Goal: Task Accomplishment & Management: Manage account settings

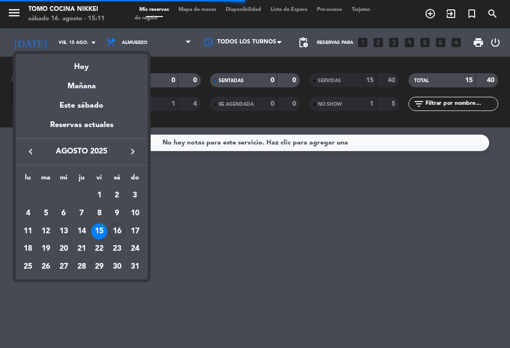
scroll to position [1, 0]
click at [106, 67] on div "Hoy" at bounding box center [82, 63] width 132 height 19
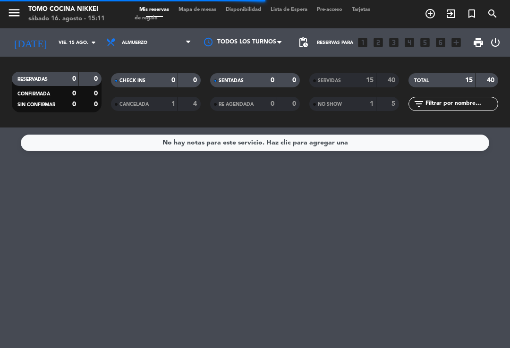
type input "sáb. 16 ago."
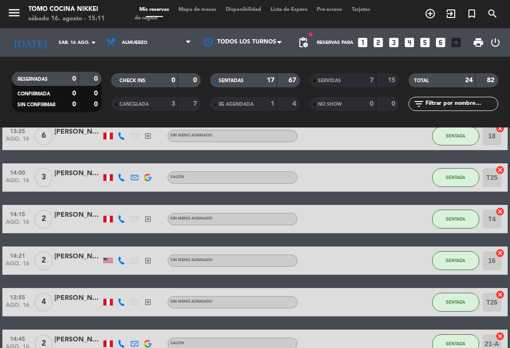
scroll to position [370, 0]
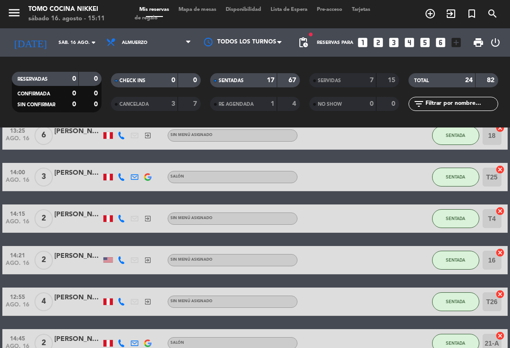
click at [453, 260] on span "SENTADA" at bounding box center [454, 259] width 19 height 5
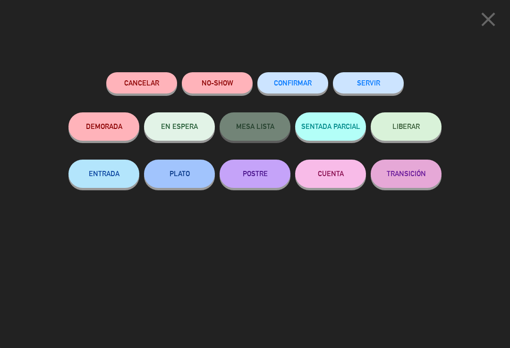
click at [376, 85] on button "SERVIR" at bounding box center [368, 82] width 71 height 21
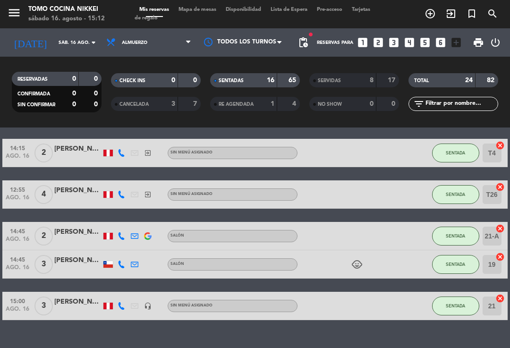
scroll to position [414, 0]
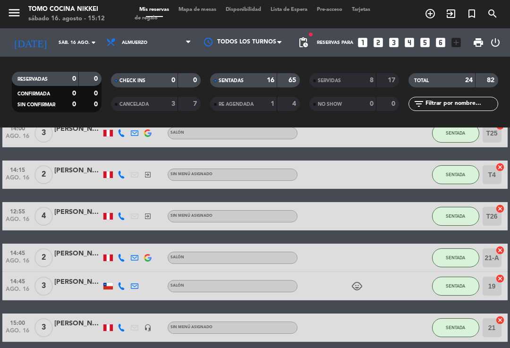
click at [208, 11] on span "Mapa de mesas" at bounding box center [197, 9] width 47 height 5
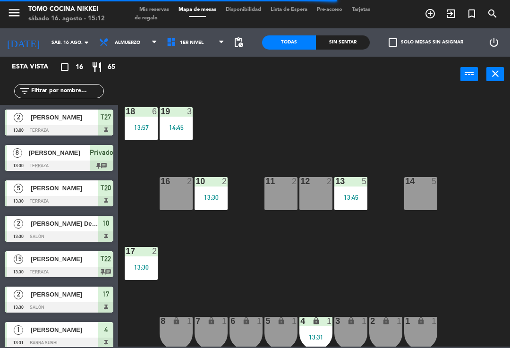
click at [209, 202] on div "10 2 13:30" at bounding box center [210, 193] width 33 height 33
click at [346, 195] on div "13:45" at bounding box center [350, 197] width 33 height 7
click at [403, 142] on div "18 6 13:57 19 3 14:45 16 2 10 2 13:30 11 2 12 2 13 5 13:45 14 5 17 2 13:30 7 lo…" at bounding box center [316, 219] width 386 height 256
click at [210, 85] on div "power_input close" at bounding box center [289, 75] width 342 height 36
click at [205, 78] on div "power_input close" at bounding box center [289, 75] width 342 height 36
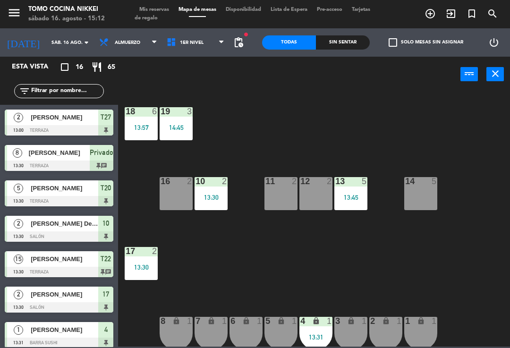
click at [210, 52] on span "1er Nivel" at bounding box center [195, 42] width 67 height 21
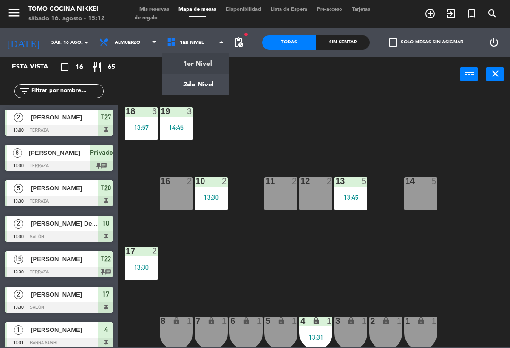
click at [213, 74] on ng-component "menu Tomo Cocina Nikkei sábado 16. agosto - 15:12 Mis reservas Mapa de mesas Di…" at bounding box center [255, 173] width 510 height 346
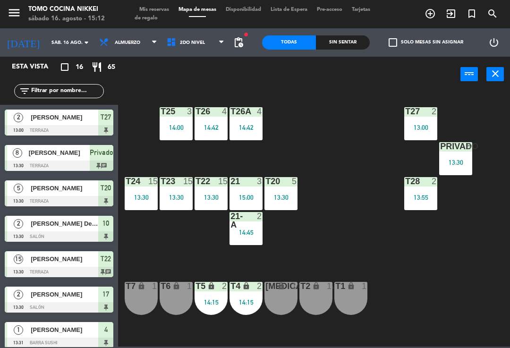
click at [179, 132] on div "T25 3 14:00" at bounding box center [175, 123] width 33 height 33
click at [311, 141] on div "T27 2 13:00 T25 3 14:00 T26A 4 14:42 T26 4 14:42 Privado 8 13:30 T24 15 13:30 T…" at bounding box center [316, 219] width 386 height 256
click at [249, 197] on div "15:00" at bounding box center [245, 197] width 33 height 7
click at [321, 158] on div "T27 2 13:00 T25 3 14:00 T26A 4 14:42 T26 4 14:42 Privado 8 13:30 T24 15 13:30 T…" at bounding box center [316, 219] width 386 height 256
click at [249, 235] on div "14:45" at bounding box center [245, 232] width 33 height 7
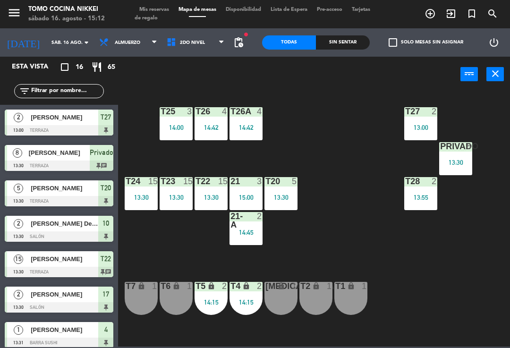
click at [371, 167] on div "T27 2 13:00 T25 3 14:00 T26A 4 14:42 T26 4 14:42 Privado 8 13:30 T24 15 13:30 T…" at bounding box center [316, 219] width 386 height 256
click at [425, 198] on div "13:55" at bounding box center [420, 197] width 33 height 7
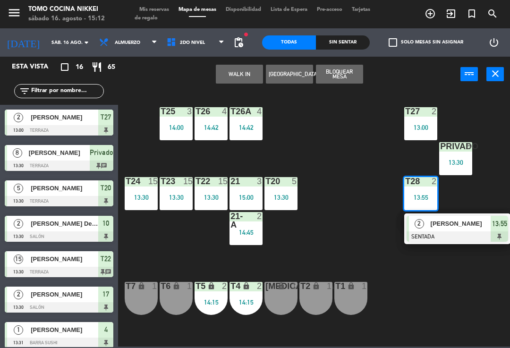
click at [445, 222] on span "[PERSON_NAME]" at bounding box center [460, 223] width 60 height 10
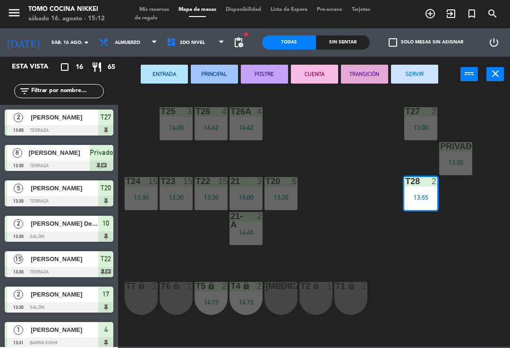
click at [423, 74] on button "SERVIR" at bounding box center [414, 74] width 47 height 19
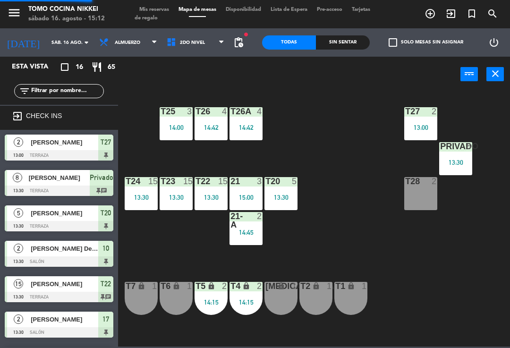
click at [420, 124] on div "13:00" at bounding box center [420, 127] width 33 height 7
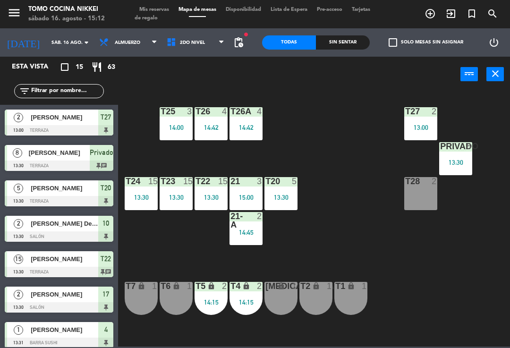
click at [346, 187] on div "T27 2 13:00 T25 3 14:00 T26A 4 14:42 T26 4 14:42 Privado 8 13:30 T24 15 13:30 T…" at bounding box center [316, 219] width 386 height 256
click at [213, 197] on div "13:30" at bounding box center [210, 197] width 33 height 7
click at [380, 253] on div "T27 2 13:00 T25 3 14:00 T26A 4 14:42 T26 4 14:42 Privado 8 13:30 T24 15 13:30 T…" at bounding box center [316, 219] width 386 height 256
click at [220, 43] on icon at bounding box center [221, 43] width 4 height 8
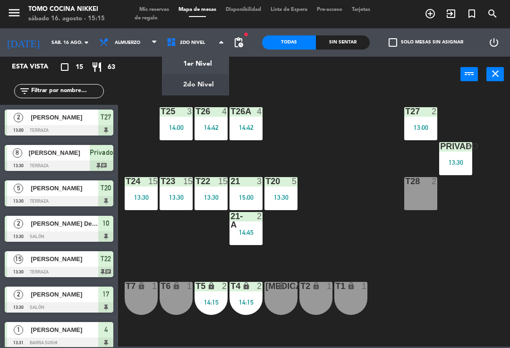
click at [203, 54] on div "1er Nivel 2do Nivel 2do Nivel 1er Nivel 2do Nivel" at bounding box center [195, 42] width 67 height 28
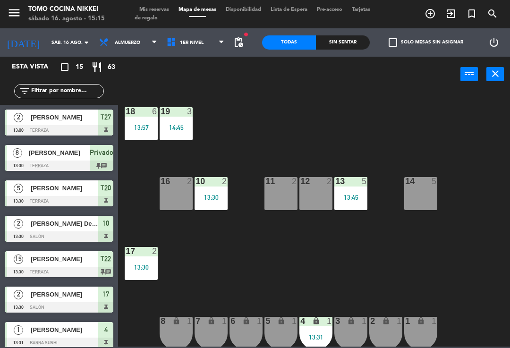
click at [314, 334] on div "13:31" at bounding box center [315, 337] width 33 height 7
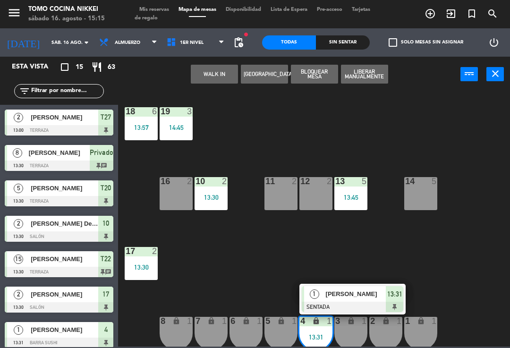
click at [369, 302] on div at bounding box center [351, 306] width 101 height 10
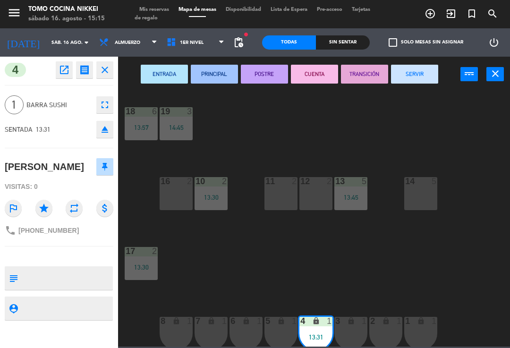
click at [421, 74] on button "SERVIR" at bounding box center [414, 74] width 47 height 19
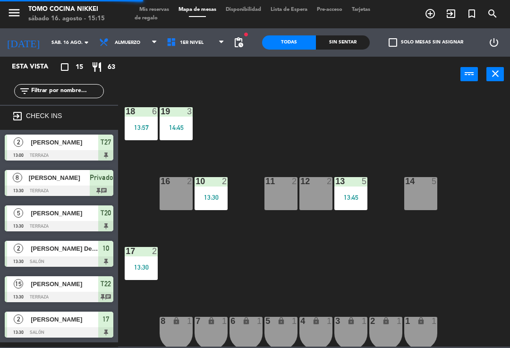
click at [448, 160] on div "18 6 13:57 19 3 14:45 16 2 10 2 13:30 11 2 12 2 13 5 13:45 14 5 17 2 13:30 7 lo…" at bounding box center [316, 219] width 386 height 256
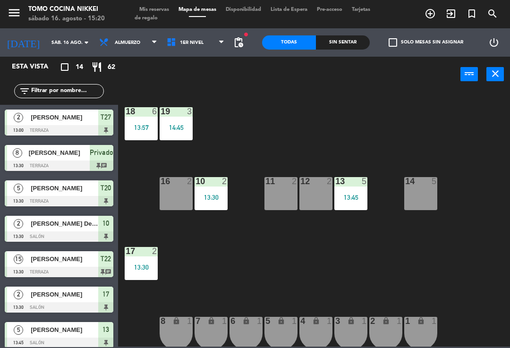
click at [210, 58] on div "power_input close" at bounding box center [289, 75] width 342 height 36
click at [227, 42] on span at bounding box center [223, 42] width 9 height 9
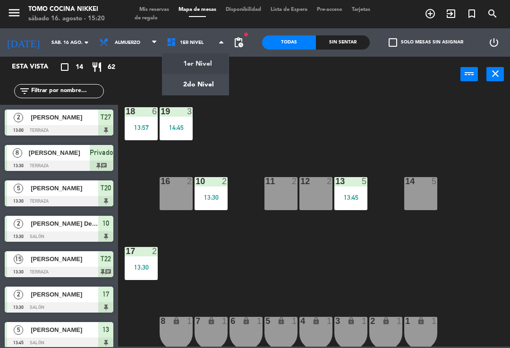
click at [213, 67] on ng-component "menu Tomo Cocina Nikkei sábado 16. agosto - 15:20 Mis reservas Mapa de mesas Di…" at bounding box center [255, 173] width 510 height 346
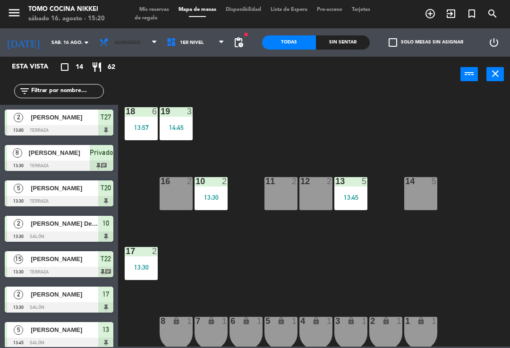
click at [142, 49] on span "Almuerzo" at bounding box center [127, 42] width 67 height 21
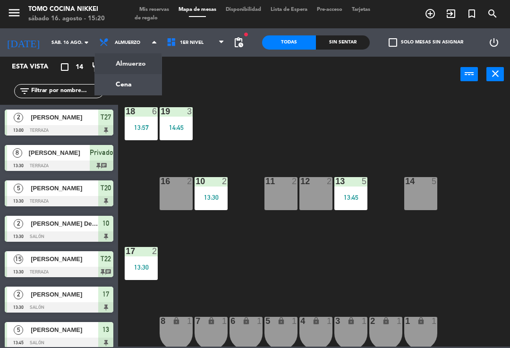
click at [338, 122] on div "18 6 13:57 19 3 14:45 16 2 10 2 13:30 11 2 12 2 13 5 13:45 14 5 17 2 13:30 7 lo…" at bounding box center [316, 219] width 386 height 256
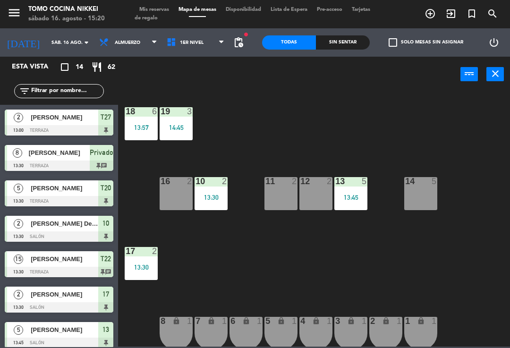
click at [47, 50] on input "sáb. 16 ago." at bounding box center [79, 42] width 65 height 15
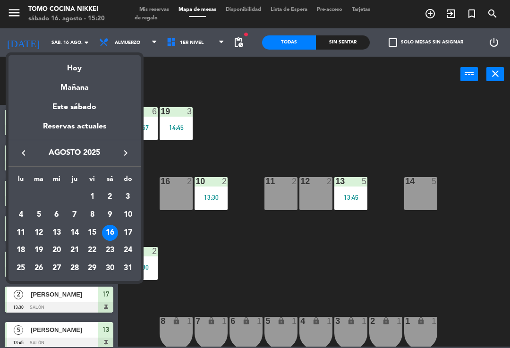
click at [93, 250] on div "22" at bounding box center [92, 250] width 16 height 16
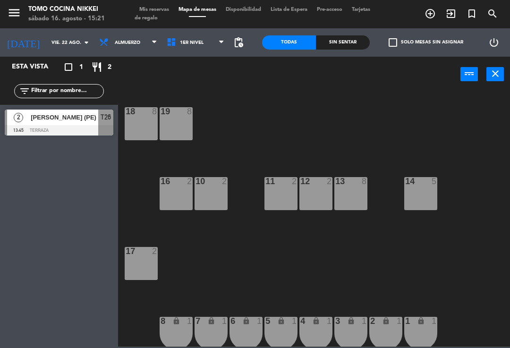
click at [55, 45] on input "vie. 22 ago." at bounding box center [79, 42] width 65 height 15
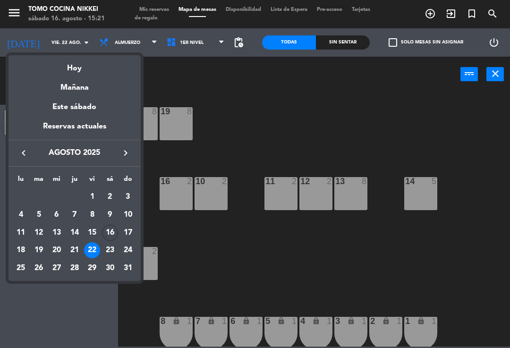
click at [110, 252] on div "23" at bounding box center [110, 250] width 16 height 16
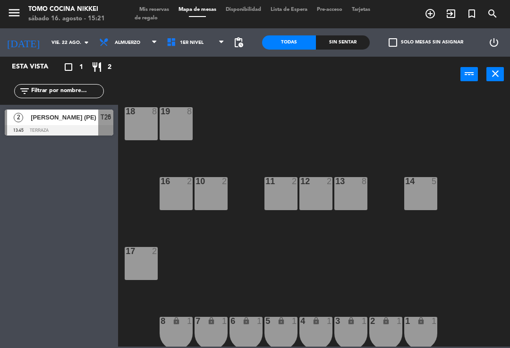
type input "sáb. 23 ago."
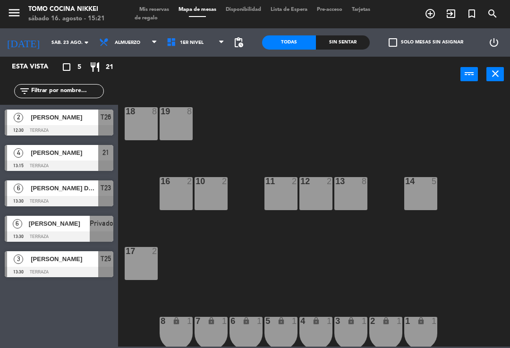
click at [61, 234] on div at bounding box center [59, 236] width 109 height 10
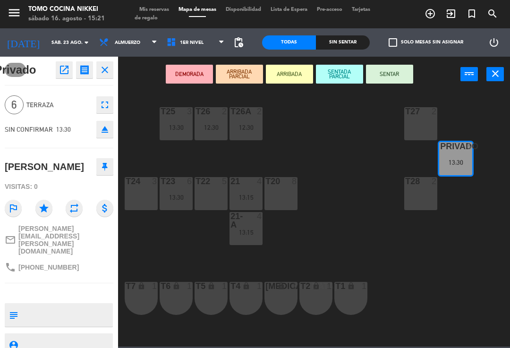
click at [60, 72] on icon "open_in_new" at bounding box center [64, 69] width 11 height 11
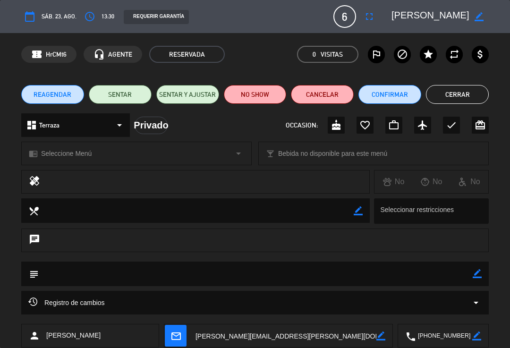
click at [59, 87] on button "REAGENDAR" at bounding box center [52, 94] width 63 height 19
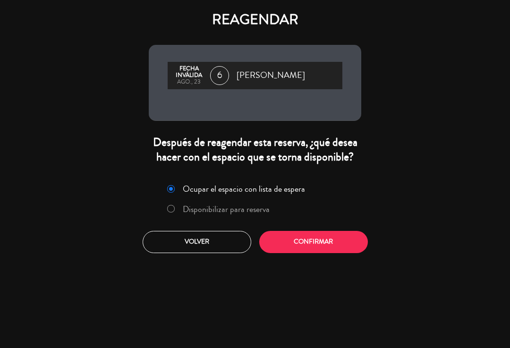
click at [259, 213] on label "Disponibilizar para reserva" at bounding box center [226, 209] width 87 height 8
click at [301, 253] on button "Confirmar" at bounding box center [313, 242] width 109 height 22
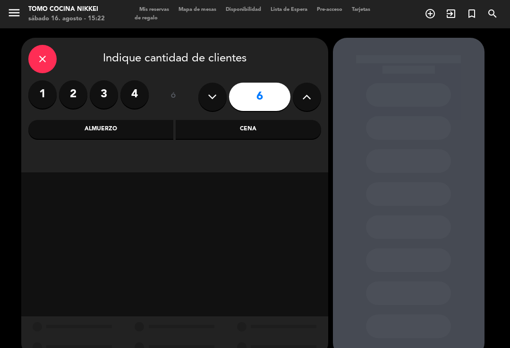
click at [272, 133] on div "Cena" at bounding box center [248, 129] width 145 height 19
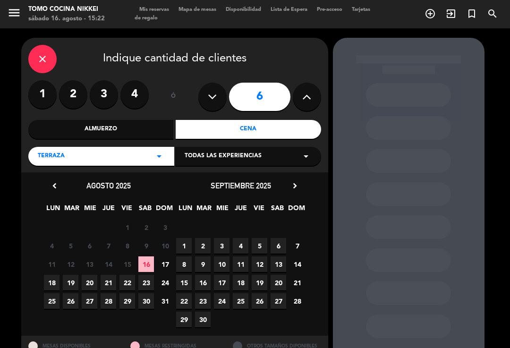
click at [134, 280] on span "22" at bounding box center [127, 283] width 16 height 16
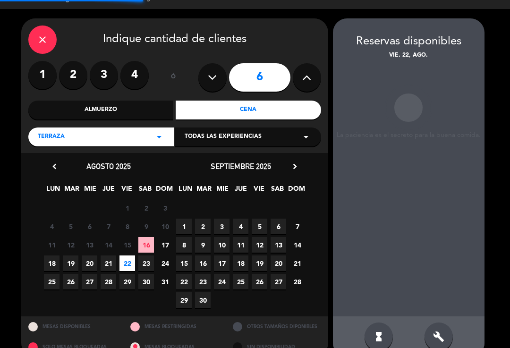
scroll to position [16, 0]
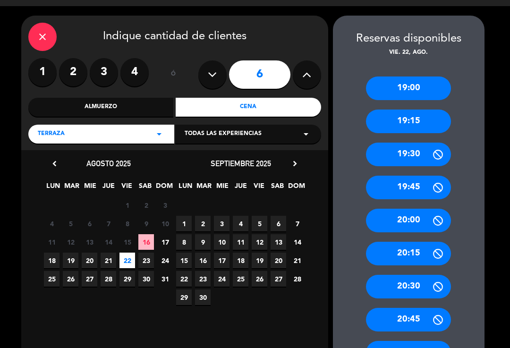
click at [435, 76] on div "19:00" at bounding box center [408, 88] width 85 height 24
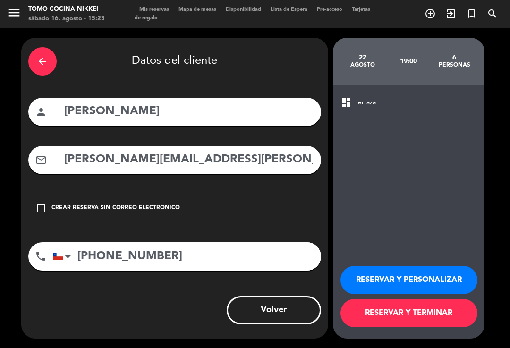
scroll to position [0, 0]
click at [404, 318] on button "RESERVAR Y TERMINAR" at bounding box center [408, 313] width 137 height 28
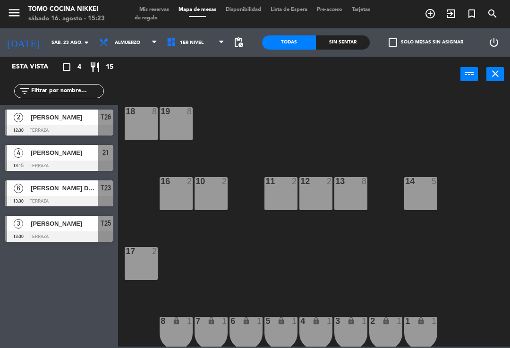
click at [139, 33] on span "Almuerzo" at bounding box center [127, 42] width 67 height 21
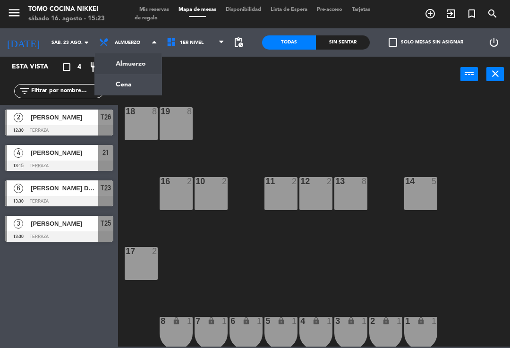
click at [68, 48] on input "sáb. 23 ago." at bounding box center [79, 42] width 65 height 15
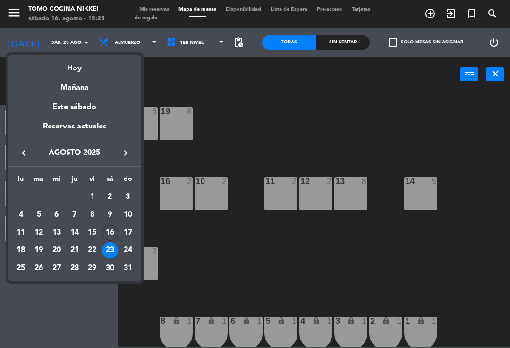
click at [94, 249] on div "22" at bounding box center [92, 250] width 16 height 16
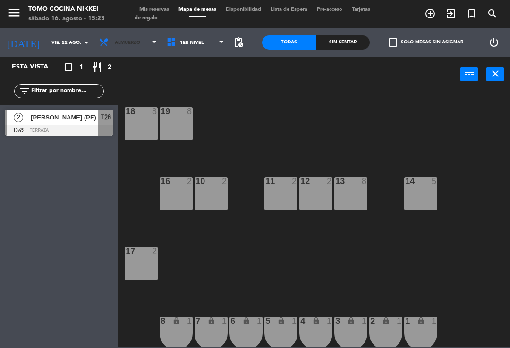
click at [115, 43] on span "Almuerzo" at bounding box center [127, 42] width 25 height 5
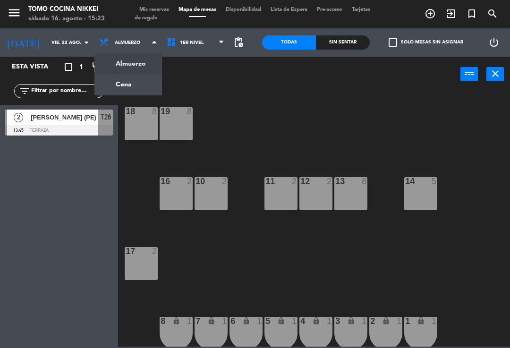
click at [110, 90] on ng-component "menu Tomo Cocina Nikkei sábado 16. agosto - 15:23 Mis reservas Mapa de mesas Di…" at bounding box center [255, 173] width 510 height 346
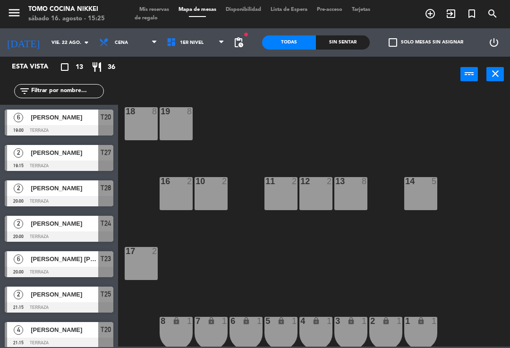
click at [47, 47] on input "vie. 22 ago." at bounding box center [79, 42] width 65 height 15
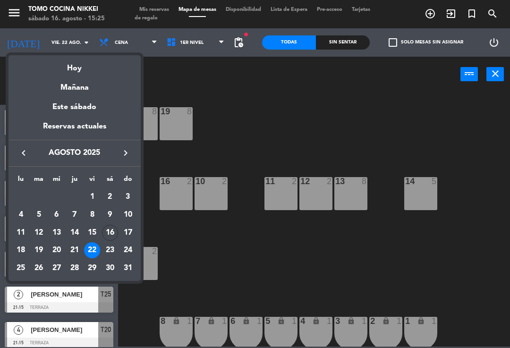
click at [121, 35] on div at bounding box center [255, 174] width 510 height 348
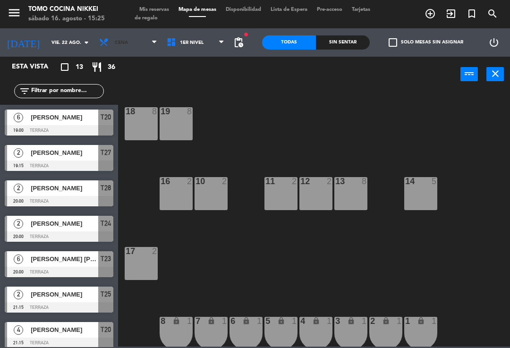
click at [115, 42] on span "Cena" at bounding box center [121, 42] width 13 height 5
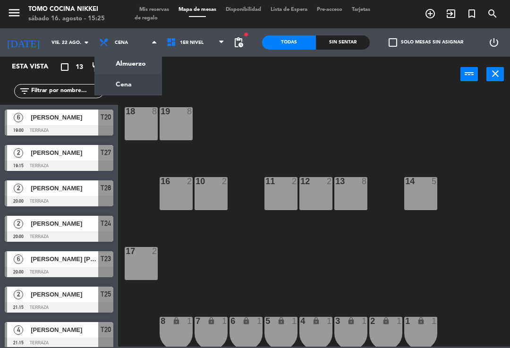
click at [47, 46] on input "vie. 22 ago." at bounding box center [79, 42] width 65 height 15
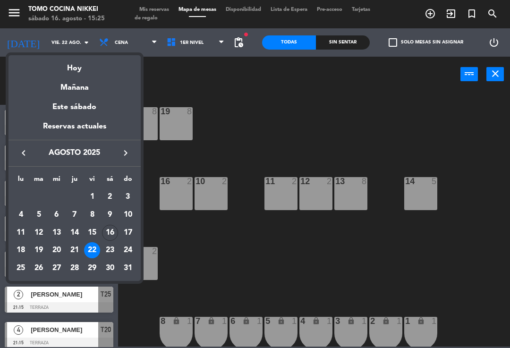
click at [51, 69] on div "Hoy" at bounding box center [74, 64] width 132 height 19
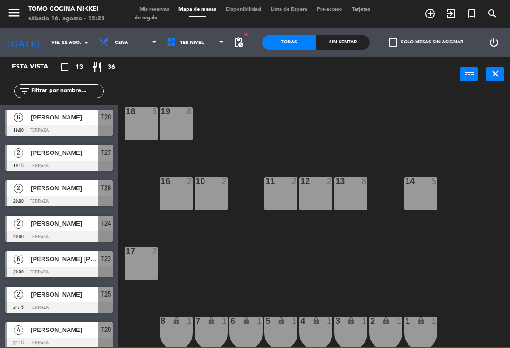
type input "sáb. 16 ago."
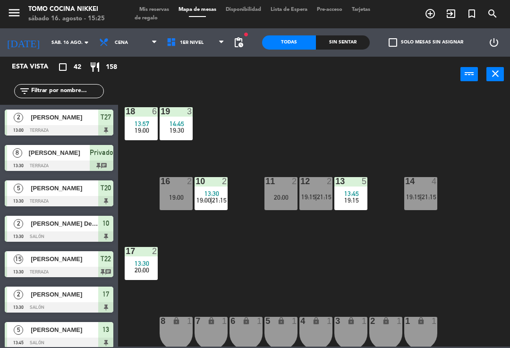
click at [336, 44] on div "Sin sentar" at bounding box center [343, 42] width 54 height 14
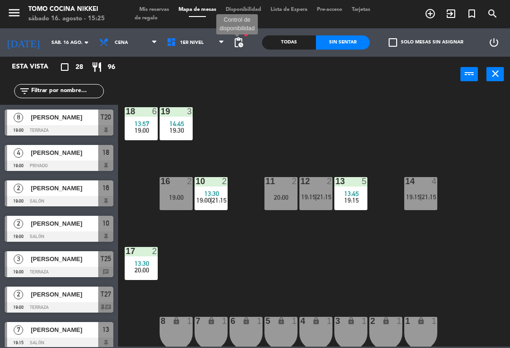
click at [235, 48] on span "pending_actions" at bounding box center [238, 42] width 11 height 11
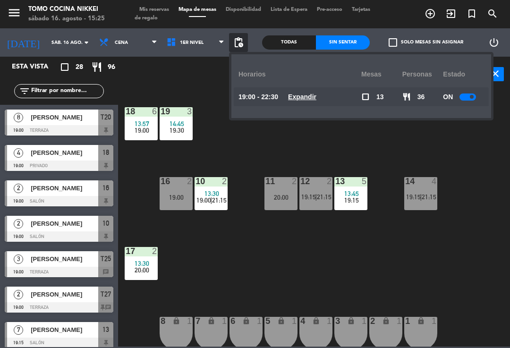
click at [474, 93] on small-switch at bounding box center [467, 96] width 17 height 7
click at [476, 95] on div at bounding box center [467, 96] width 17 height 7
click at [284, 37] on div "Todas" at bounding box center [289, 42] width 54 height 14
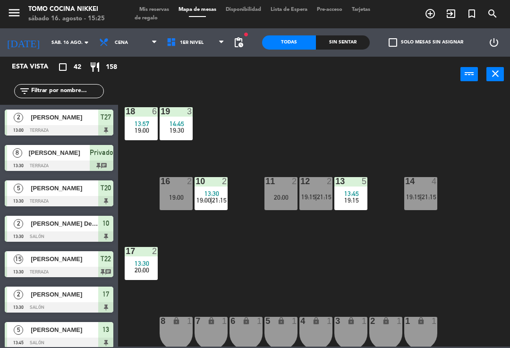
click at [343, 43] on div "Sin sentar" at bounding box center [343, 42] width 54 height 14
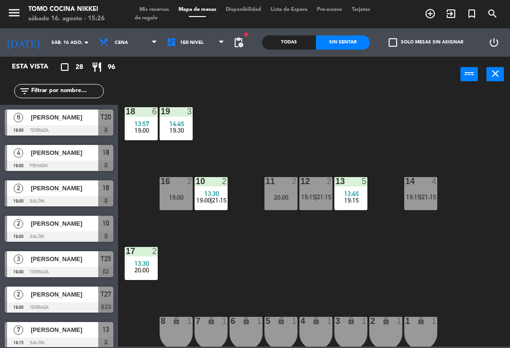
click at [144, 14] on span "Tarjetas de regalo" at bounding box center [251, 14] width 235 height 14
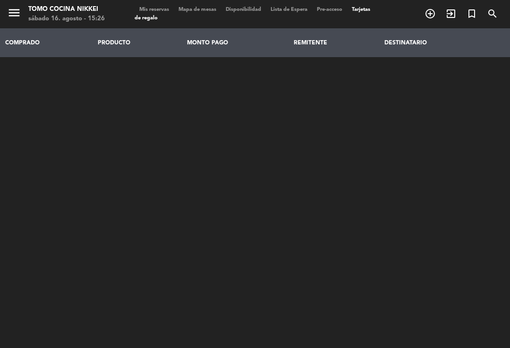
click at [145, 9] on span "Mis reservas" at bounding box center [153, 9] width 39 height 5
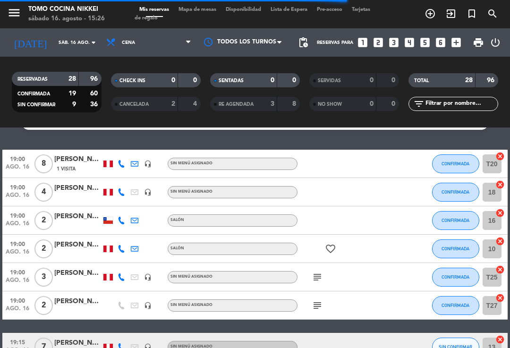
scroll to position [17, 0]
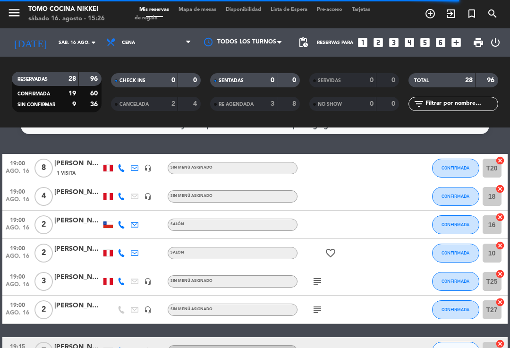
click at [197, 9] on span "Mapa de mesas" at bounding box center [197, 9] width 47 height 5
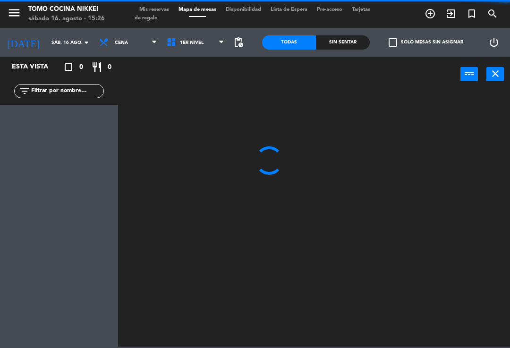
click at [150, 10] on span "Mis reservas" at bounding box center [153, 9] width 39 height 5
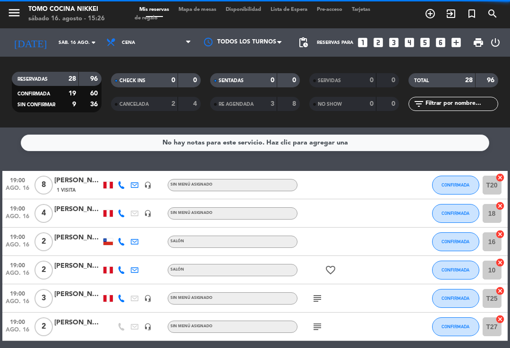
click at [119, 44] on span "Cena" at bounding box center [148, 42] width 94 height 21
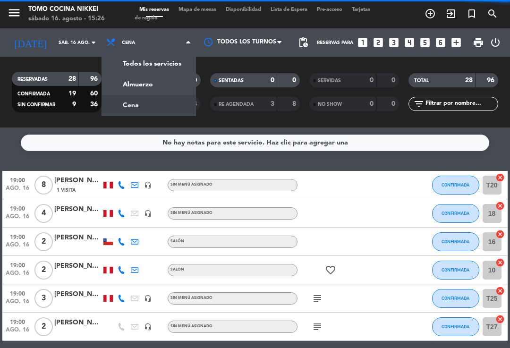
click at [119, 88] on div "menu Tomo Cocina Nikkei sábado 16. agosto - 15:26 Mis reservas Mapa de mesas Di…" at bounding box center [255, 63] width 510 height 127
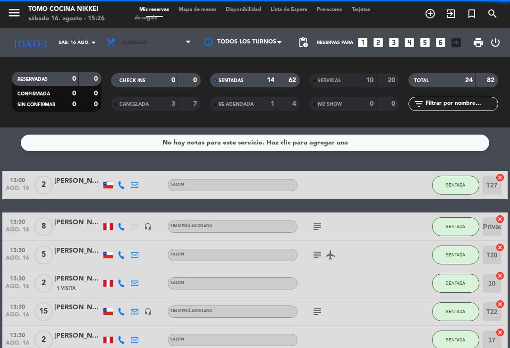
click at [118, 38] on icon at bounding box center [113, 42] width 14 height 10
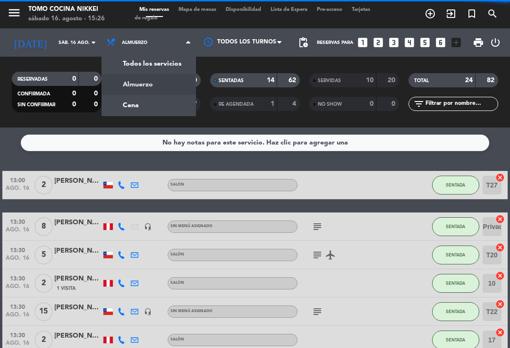
click at [115, 28] on div "Todos los servicios Almuerzo Cena Almuerzo Todos los servicios Almuerzo Cena" at bounding box center [148, 42] width 94 height 28
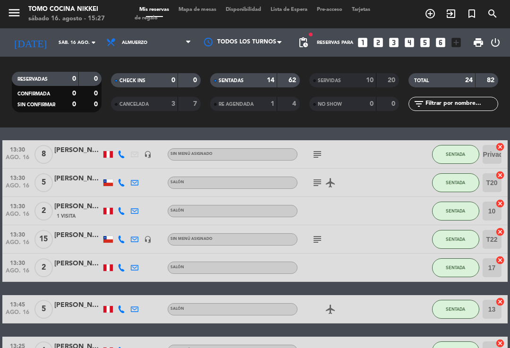
scroll to position [70, 0]
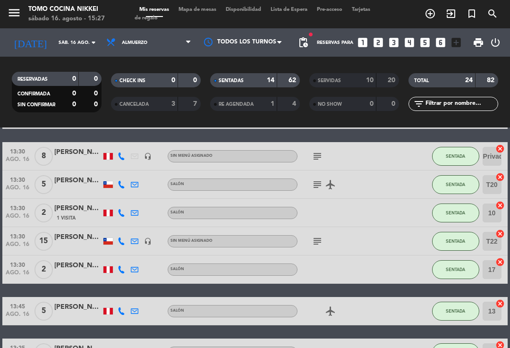
click at [461, 182] on span "SENTADA" at bounding box center [454, 184] width 19 height 5
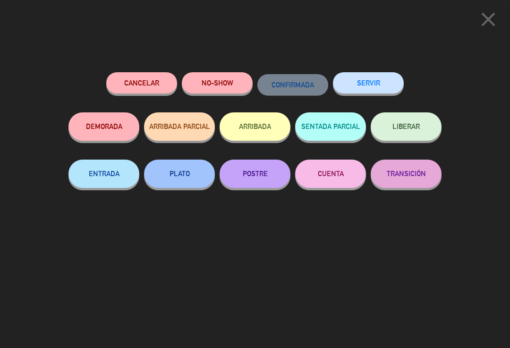
click at [366, 73] on button "SERVIR" at bounding box center [368, 82] width 71 height 21
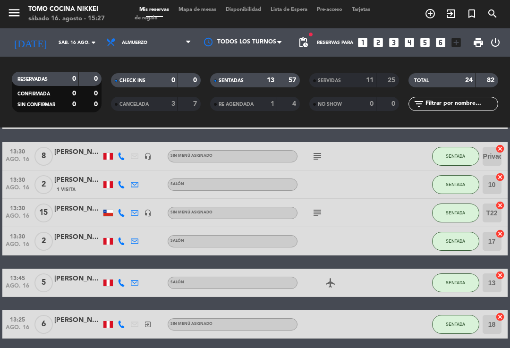
click at [111, 42] on icon at bounding box center [113, 42] width 14 height 10
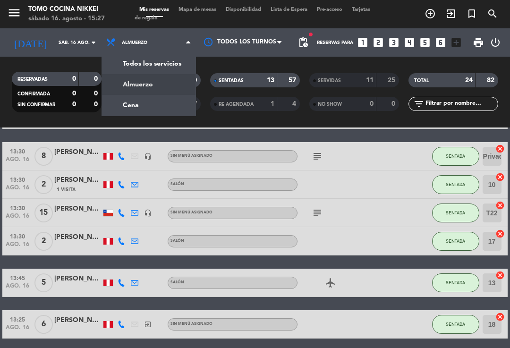
click at [120, 107] on div "menu Tomo Cocina Nikkei sábado 16. agosto - 15:27 Mis reservas Mapa de mesas Di…" at bounding box center [255, 63] width 510 height 127
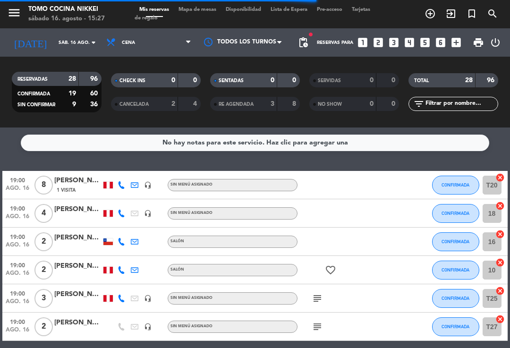
scroll to position [0, 0]
click at [190, 10] on span "Mapa de mesas" at bounding box center [197, 9] width 47 height 5
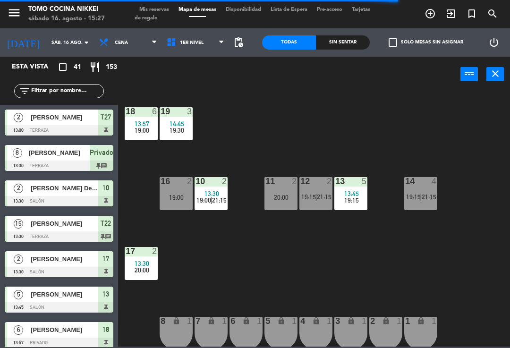
click at [334, 41] on div "Sin sentar" at bounding box center [343, 42] width 54 height 14
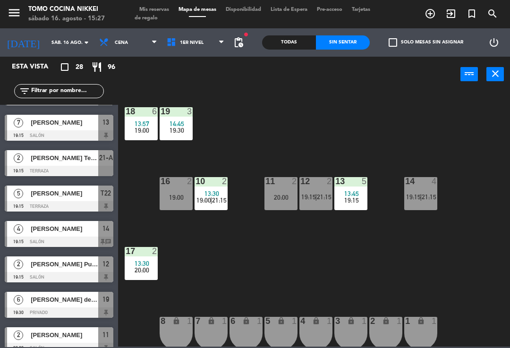
scroll to position [206, 0]
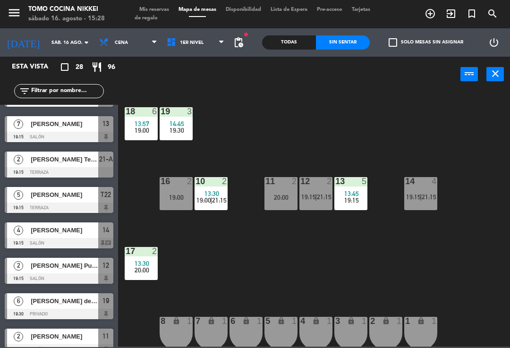
click at [335, 182] on div "13" at bounding box center [335, 181] width 0 height 8
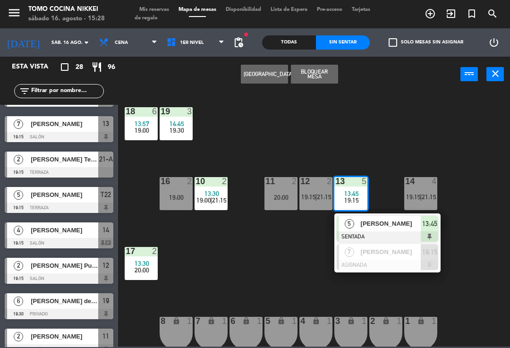
click at [353, 222] on span "5" at bounding box center [348, 223] width 9 height 9
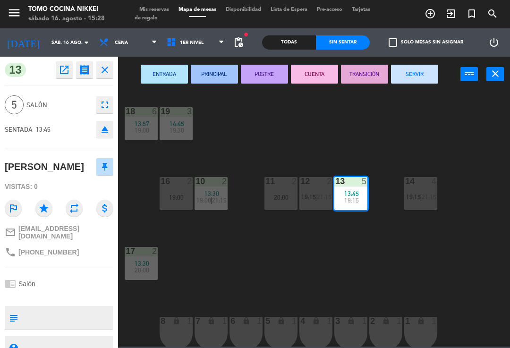
click at [416, 75] on button "SERVIR" at bounding box center [414, 74] width 47 height 19
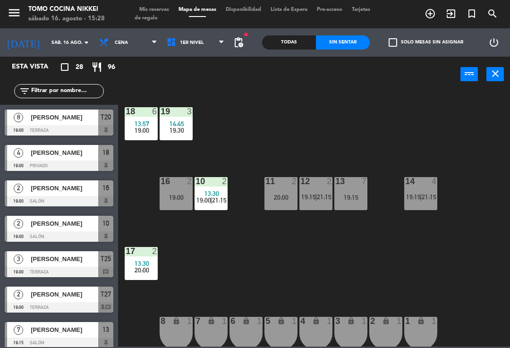
click at [292, 44] on div "Todas" at bounding box center [289, 42] width 54 height 14
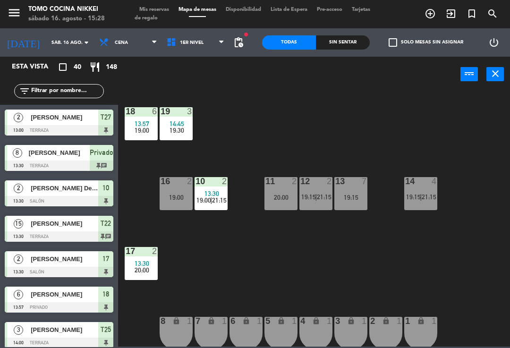
click at [344, 43] on div "Sin sentar" at bounding box center [343, 42] width 54 height 14
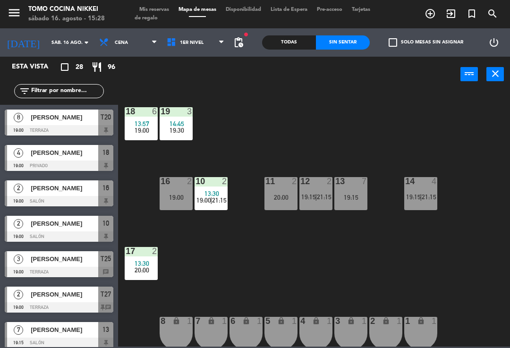
click at [209, 82] on div "power_input close" at bounding box center [289, 75] width 342 height 36
click at [207, 80] on div "power_input close" at bounding box center [289, 75] width 342 height 36
click at [202, 47] on span "1er Nivel" at bounding box center [195, 42] width 67 height 21
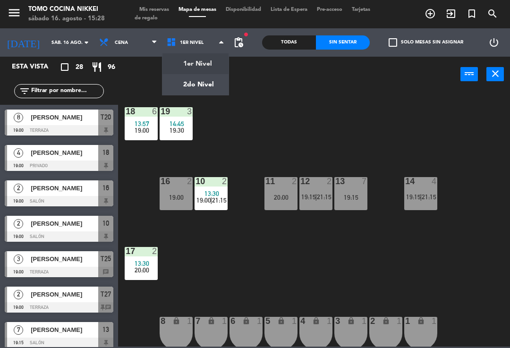
click at [201, 81] on ng-component "menu Tomo Cocina Nikkei sábado 16. agosto - 15:28 Mis reservas Mapa de mesas Di…" at bounding box center [255, 173] width 510 height 346
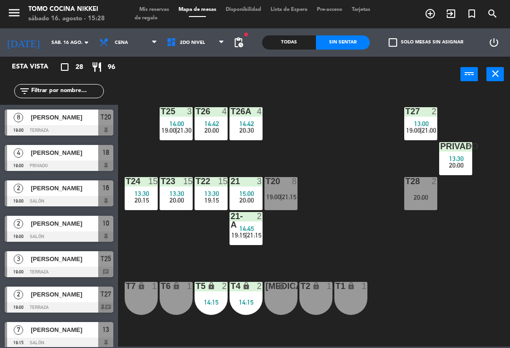
click at [207, 185] on div at bounding box center [211, 181] width 16 height 8
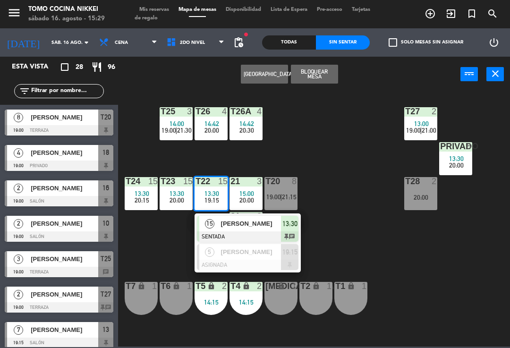
click at [264, 227] on span "[PERSON_NAME]" at bounding box center [251, 223] width 60 height 10
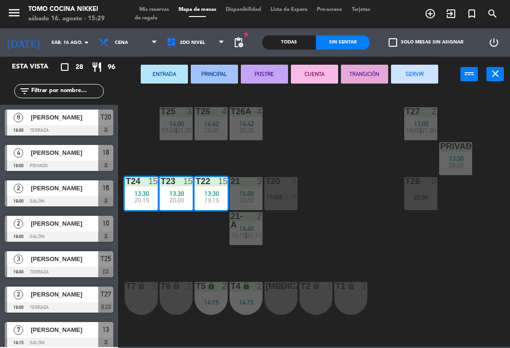
click at [421, 81] on button "SERVIR" at bounding box center [414, 74] width 47 height 19
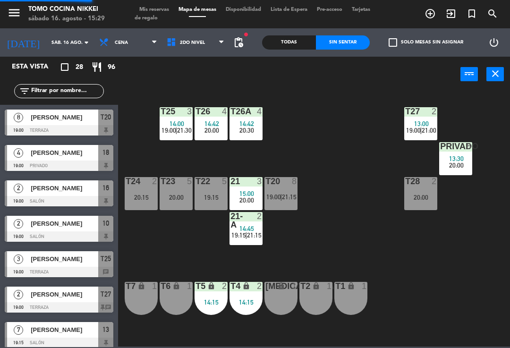
click at [380, 112] on div "T27 2 13:00 19:00 | 21:00 T25 3 14:00 19:00 | 21:30 T26A 4 14:42 20:30 T26 4 14…" at bounding box center [316, 219] width 386 height 256
click at [201, 293] on div "T5 lock 2 14:15" at bounding box center [210, 298] width 33 height 33
click at [330, 264] on div "T27 2 13:00 19:00 | 21:00 T25 3 14:00 19:00 | 21:30 T26A 4 14:42 20:30 T26 4 14…" at bounding box center [316, 219] width 386 height 256
click at [427, 109] on div at bounding box center [421, 111] width 16 height 8
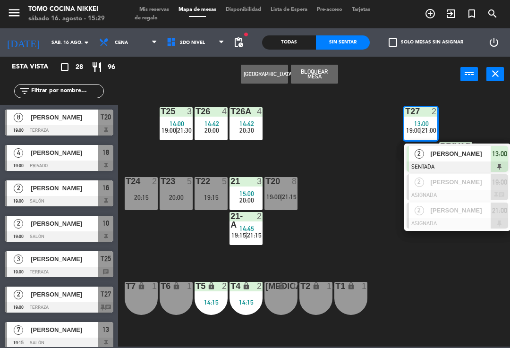
click at [460, 157] on span "[PERSON_NAME]" at bounding box center [460, 154] width 60 height 10
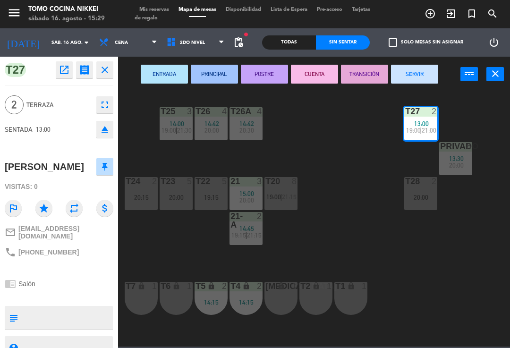
click at [418, 80] on button "SERVIR" at bounding box center [414, 74] width 47 height 19
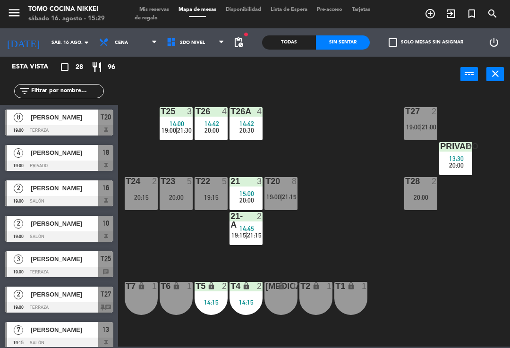
click at [460, 159] on span "13:30" at bounding box center [456, 159] width 15 height 8
click at [364, 168] on div "T27 2 19:00 | 21:00 T25 3 14:00 19:00 | 21:30 T26A 4 14:42 20:30 T26 4 14:42 20…" at bounding box center [316, 219] width 386 height 256
click at [252, 120] on span "14:42" at bounding box center [246, 124] width 15 height 8
click at [315, 117] on div "T27 2 19:00 | 21:00 T25 3 14:00 19:00 | 21:30 T26A 4 14:42 20:30 T26 4 14:42 20…" at bounding box center [316, 219] width 386 height 256
click at [173, 115] on div at bounding box center [176, 111] width 16 height 8
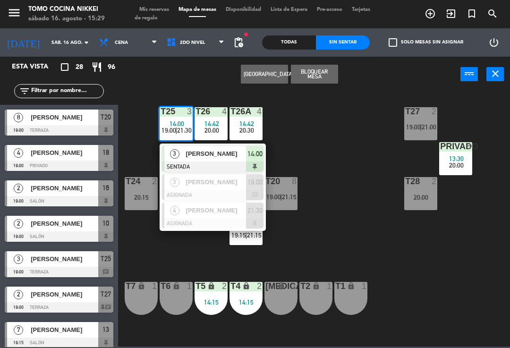
click at [236, 151] on span "[PERSON_NAME]" at bounding box center [216, 154] width 60 height 10
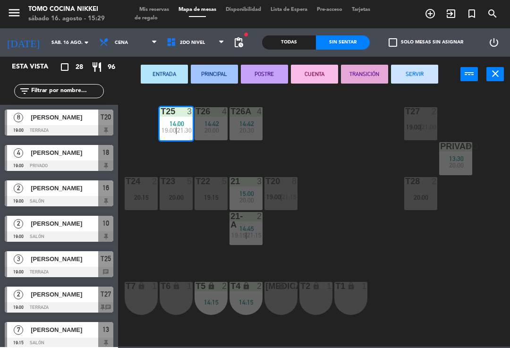
click at [415, 74] on button "SERVIR" at bounding box center [414, 74] width 47 height 19
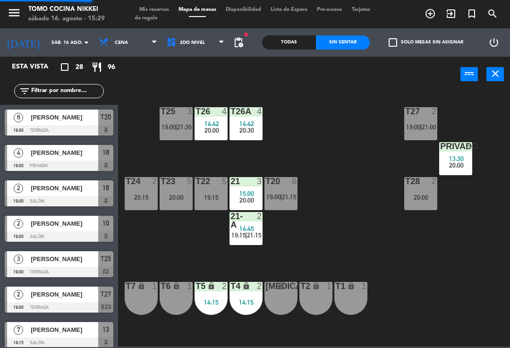
click at [352, 137] on div "T27 2 19:00 | 21:00 T25 3 19:00 | 21:30 T26A 4 14:42 20:30 T26 4 14:42 20:00 Pr…" at bounding box center [316, 219] width 386 height 256
click at [259, 113] on div "4" at bounding box center [260, 111] width 6 height 8
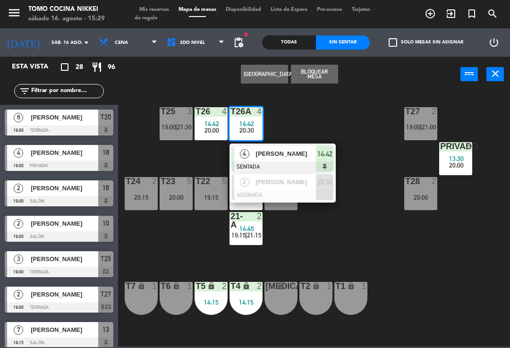
click at [351, 116] on div "T27 2 19:00 | 21:00 T25 3 19:00 | 21:30 T26A 4 14:42 20:30 4 [PERSON_NAME] SENT…" at bounding box center [316, 219] width 386 height 256
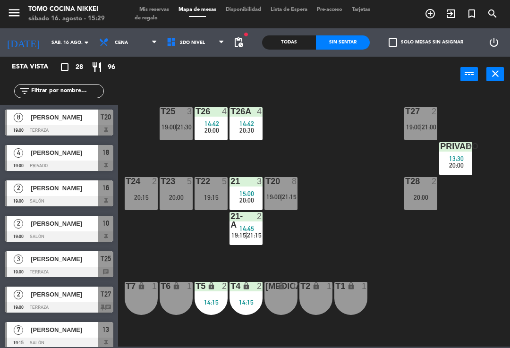
scroll to position [0, 0]
click at [248, 216] on div at bounding box center [246, 220] width 16 height 17
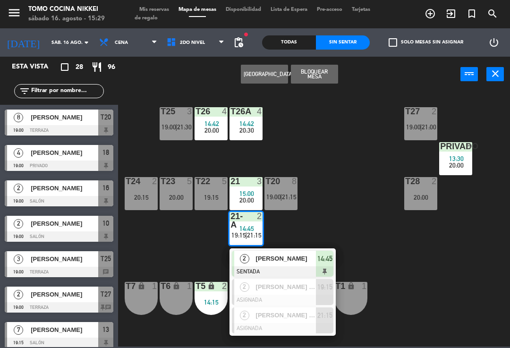
click at [325, 232] on div "T27 2 19:00 | 21:00 T25 3 19:00 | 21:30 T26A 4 14:42 20:30 T26 4 14:42 20:00 Pr…" at bounding box center [316, 219] width 386 height 256
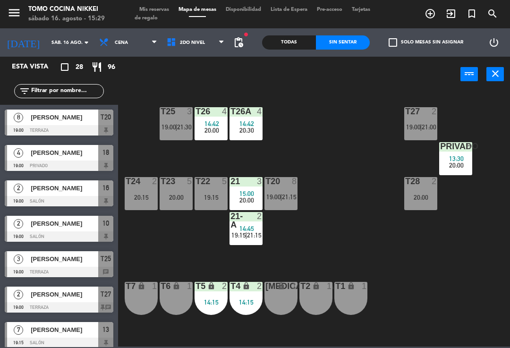
click at [254, 128] on div "20:30" at bounding box center [245, 130] width 33 height 7
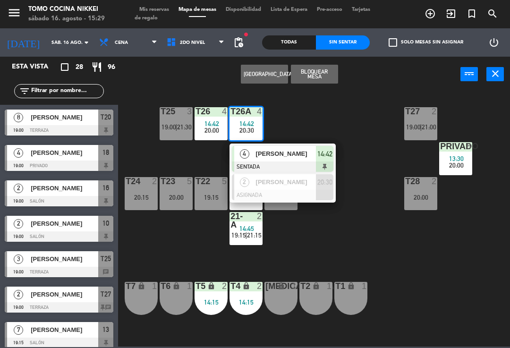
click at [185, 59] on div "Crear Reserva Bloquear Mesa power_input close" at bounding box center [289, 75] width 342 height 36
click at [203, 49] on span "2do Nivel" at bounding box center [195, 42] width 67 height 21
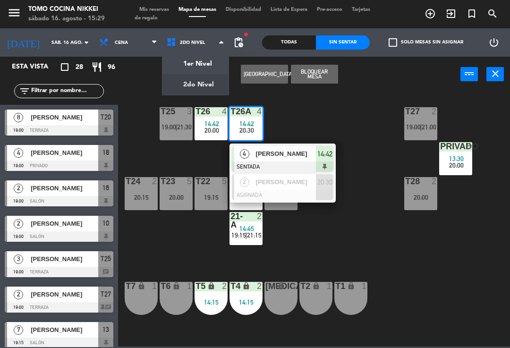
click at [219, 60] on ng-component "menu Tomo Cocina Nikkei sábado 16. agosto - 15:29 Mis reservas Mapa de mesas Di…" at bounding box center [255, 173] width 510 height 346
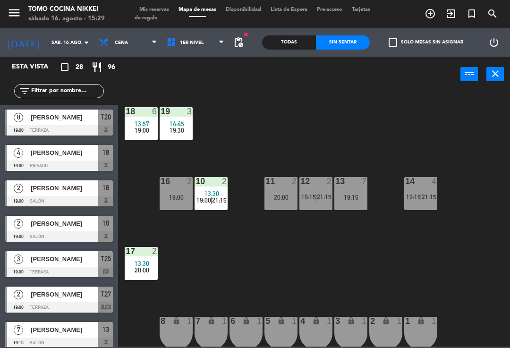
click at [217, 186] on div "10 2" at bounding box center [210, 181] width 33 height 9
click at [366, 137] on div "18 6 13:57 19:00 19 3 14:45 19:30 16 2 19:00 10 2 13:30 19:00 | 21:15 11 2 20:0…" at bounding box center [316, 219] width 386 height 256
click at [185, 111] on div "3" at bounding box center [192, 111] width 16 height 8
click at [332, 126] on div "18 6 13:57 19:00 19 3 14:45 19:30 16 2 19:00 10 2 13:30 19:00 | 21:15 11 2 20:0…" at bounding box center [316, 219] width 386 height 256
click at [181, 117] on div "19 3" at bounding box center [175, 111] width 33 height 9
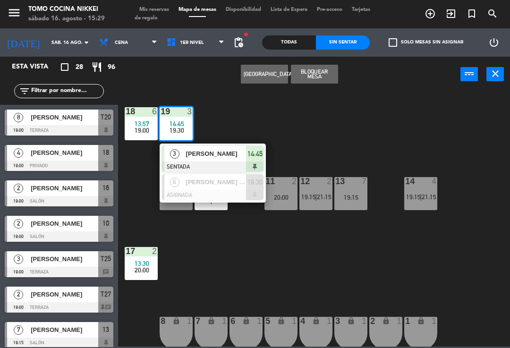
click at [229, 150] on span "[PERSON_NAME]" at bounding box center [216, 154] width 60 height 10
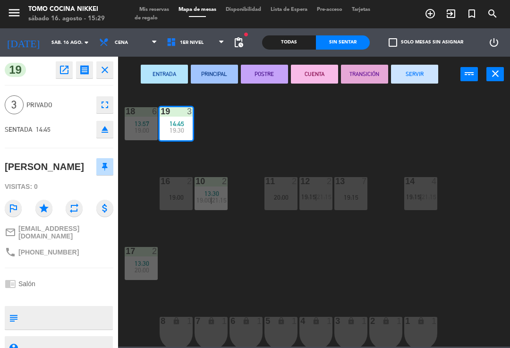
click at [426, 72] on button "SERVIR" at bounding box center [414, 74] width 47 height 19
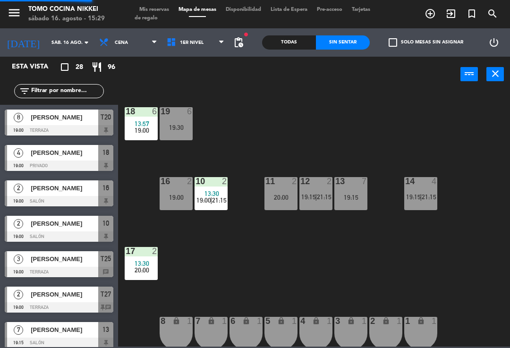
click at [400, 121] on div "18 6 13:57 19:00 19 6 19:30 16 2 19:00 10 2 13:30 19:00 | 21:15 11 2 20:00 12 2…" at bounding box center [316, 219] width 386 height 256
click at [179, 124] on div "19:30" at bounding box center [175, 127] width 33 height 7
click at [397, 119] on div "18 6 13:57 19:00 19 6 19:30 16 2 19:00 10 2 13:30 19:00 | 21:15 11 2 20:00 12 2…" at bounding box center [316, 219] width 386 height 256
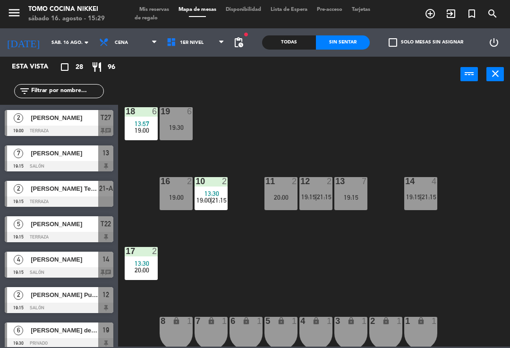
scroll to position [178, 0]
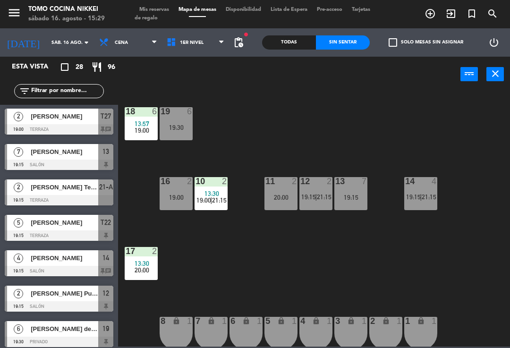
click at [208, 276] on div "18 6 13:57 19:00 19 6 19:30 16 2 19:00 10 2 13:30 19:00 | 21:15 11 2 20:00 12 2…" at bounding box center [316, 219] width 386 height 256
click at [215, 205] on div "10 2 13:30 19:00 | 21:15" at bounding box center [210, 193] width 33 height 33
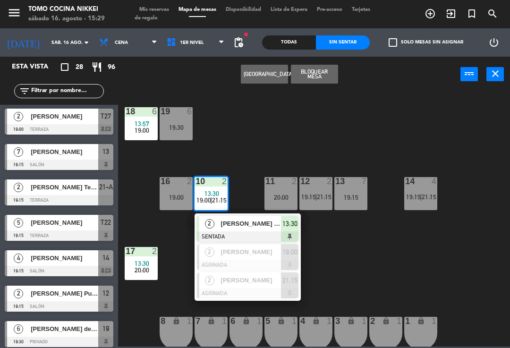
click at [182, 277] on div "18 6 13:57 19:00 19 6 19:30 16 2 19:00 10 2 13:30 19:00 | 21:15 2 [PERSON_NAME]…" at bounding box center [316, 219] width 386 height 256
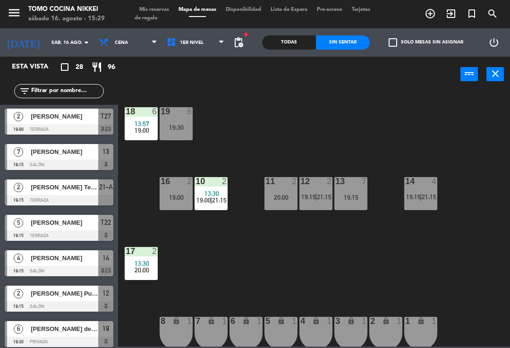
click at [424, 206] on div "14 4 19:15 | 21:15" at bounding box center [420, 193] width 33 height 33
click at [489, 157] on div "18 6 13:57 19:00 19 6 19:30 16 2 19:00 10 2 13:30 19:00 | 21:15 11 2 20:00 12 2…" at bounding box center [316, 219] width 386 height 256
click at [115, 43] on span "Cena" at bounding box center [121, 42] width 13 height 5
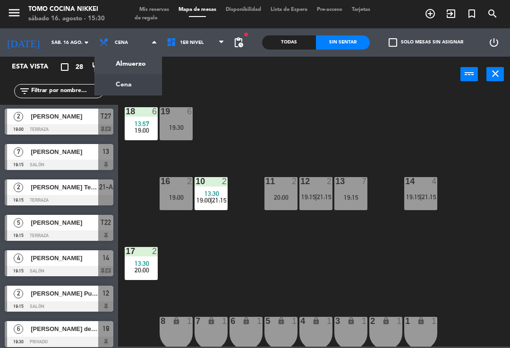
click at [114, 62] on ng-component "menu Tomo Cocina Nikkei sábado 16. agosto - 15:30 Mis reservas Mapa de mesas Di…" at bounding box center [255, 173] width 510 height 346
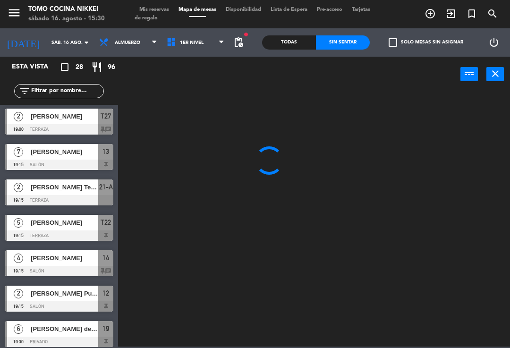
click at [148, 7] on span "Mis reservas" at bounding box center [153, 9] width 39 height 5
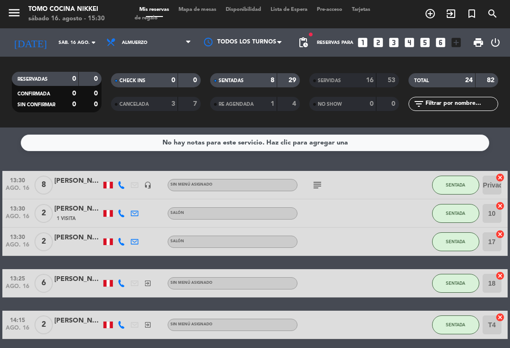
click at [349, 77] on div "SERVIDAS" at bounding box center [332, 80] width 43 height 11
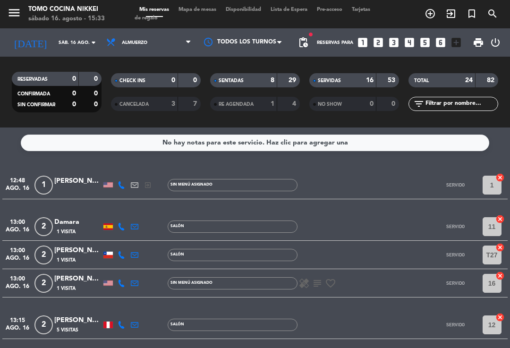
click at [170, 51] on span "Almuerzo" at bounding box center [148, 42] width 94 height 21
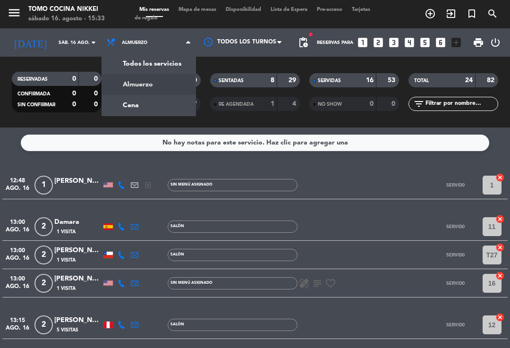
click at [174, 109] on div "menu Tomo Cocina Nikkei sábado 16. agosto - 15:33 Mis reservas Mapa de mesas Di…" at bounding box center [255, 63] width 510 height 127
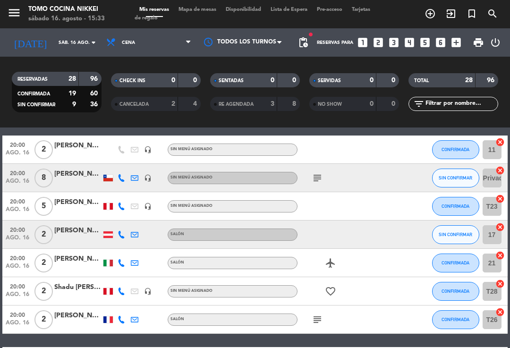
scroll to position [413, 0]
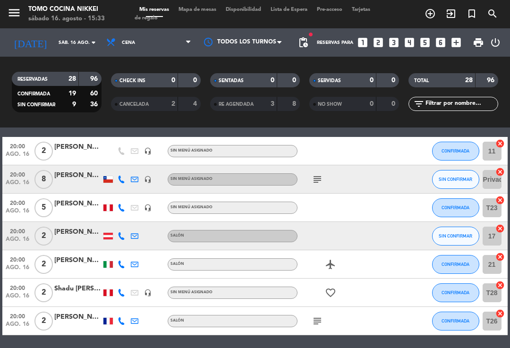
click at [312, 184] on icon "subject" at bounding box center [316, 179] width 11 height 11
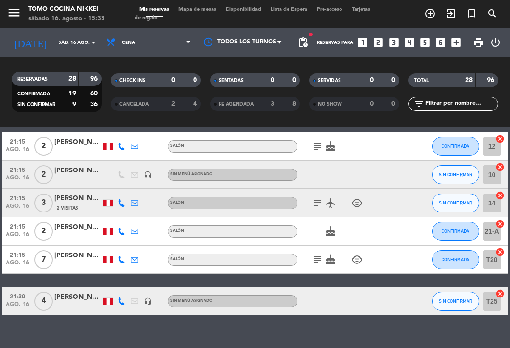
scroll to position [753, 0]
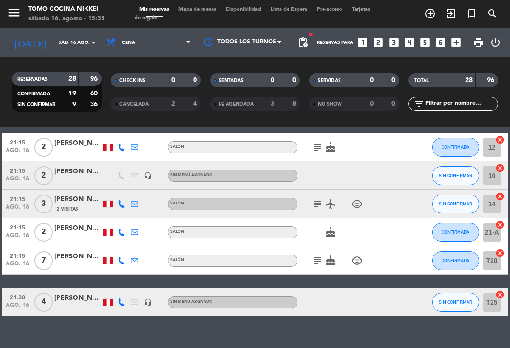
click at [316, 257] on icon "subject" at bounding box center [316, 260] width 11 height 11
click at [213, 9] on span "Mapa de mesas" at bounding box center [197, 9] width 47 height 5
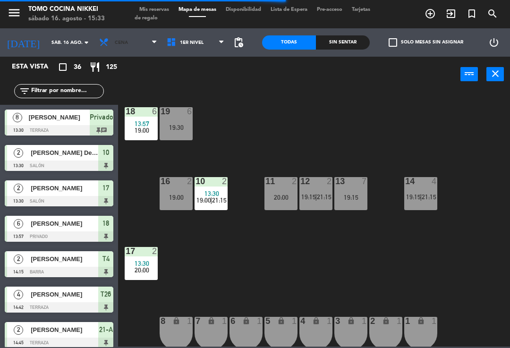
click at [142, 47] on span "Cena" at bounding box center [127, 42] width 67 height 21
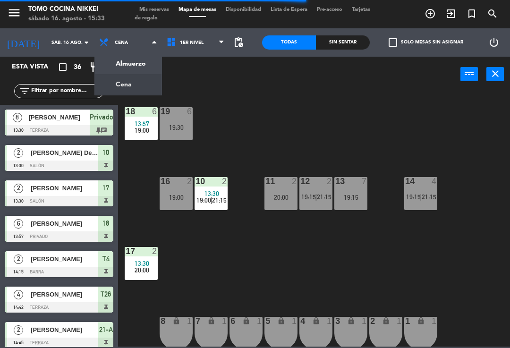
click at [140, 64] on ng-component "menu Tomo Cocina Nikkei sábado 16. agosto - 15:33 Mis reservas Mapa de mesas Di…" at bounding box center [255, 173] width 510 height 346
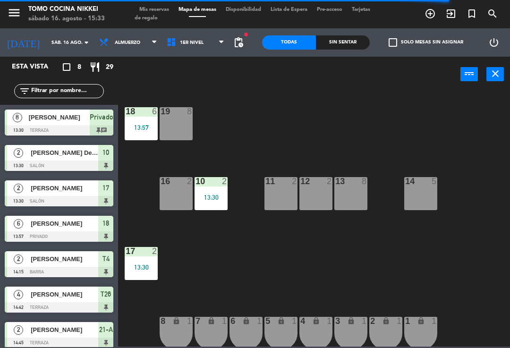
click at [132, 127] on div "13:57" at bounding box center [141, 127] width 33 height 7
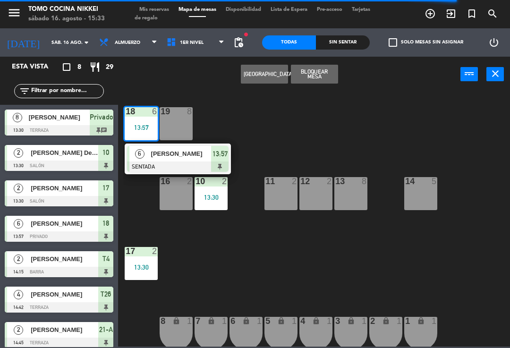
click at [203, 152] on span "[PERSON_NAME]" at bounding box center [181, 154] width 60 height 10
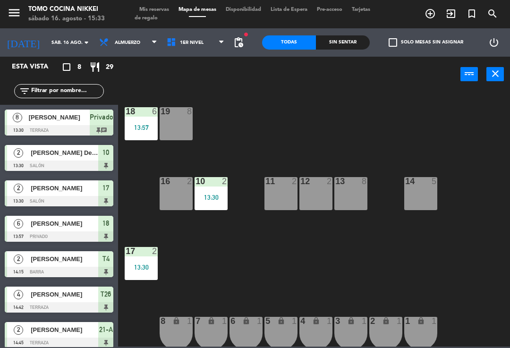
click at [146, 264] on div "13:30" at bounding box center [141, 267] width 33 height 7
click at [348, 123] on div "18 6 13:57 19 8 16 2 10 2 13:30 11 2 12 2 13 8 14 5 17 2 13:30 7 lock 1 8 lock …" at bounding box center [316, 219] width 386 height 256
click at [202, 43] on span "1er Nivel" at bounding box center [195, 42] width 67 height 21
click at [213, 86] on ng-component "menu Tomo Cocina Nikkei sábado 16. agosto - 15:33 Mis reservas Mapa de mesas Di…" at bounding box center [255, 173] width 510 height 346
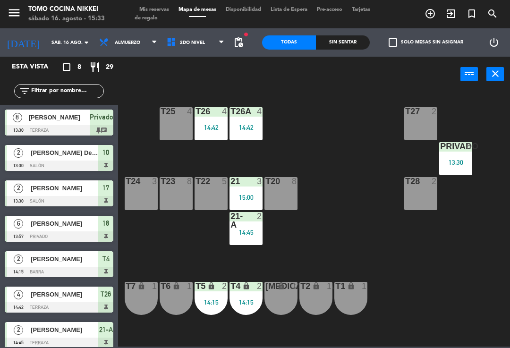
click at [249, 196] on div "15:00" at bounding box center [245, 197] width 33 height 7
click at [354, 181] on div "T27 2 T25 4 T26A 4 14:42 T26 4 14:42 Privado 8 13:30 T24 3 T23 8 T22 5 21 3 15:…" at bounding box center [316, 219] width 386 height 256
click at [250, 299] on div "14:15" at bounding box center [245, 302] width 33 height 7
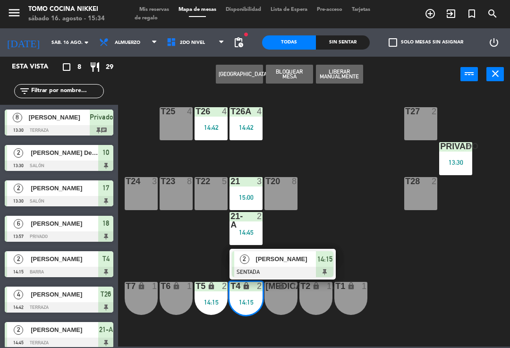
click at [330, 221] on div "T27 2 T25 4 T26A 4 14:42 T26 4 14:42 Privado 8 13:30 T24 3 T23 8 T22 5 21 3 15:…" at bounding box center [316, 219] width 386 height 256
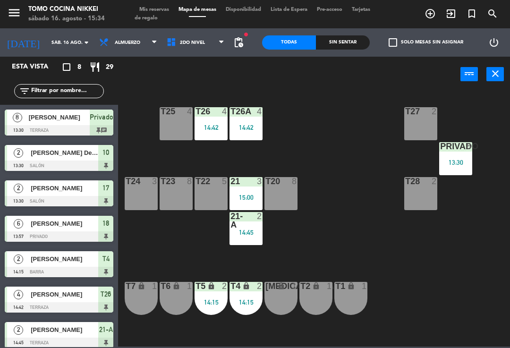
click at [252, 234] on div "14:45" at bounding box center [245, 232] width 33 height 7
click at [354, 161] on div "T27 2 T25 4 T26A 4 14:42 T26 4 14:42 Privado 8 13:30 T24 3 T23 8 T22 5 21 3 15:…" at bounding box center [316, 219] width 386 height 256
click at [253, 129] on div "14:42" at bounding box center [245, 127] width 33 height 7
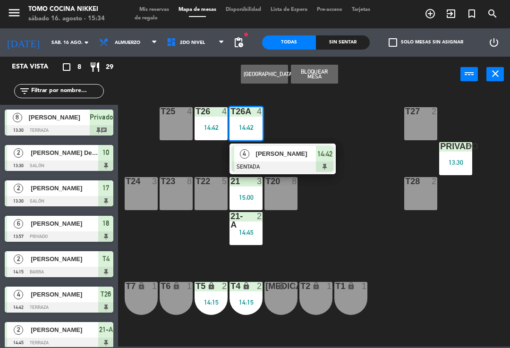
click at [371, 131] on div "T27 2 T25 4 T26A 4 14:42 4 [PERSON_NAME] SENTADA 14:42 T26 4 14:42 Privado 8 13…" at bounding box center [316, 219] width 386 height 256
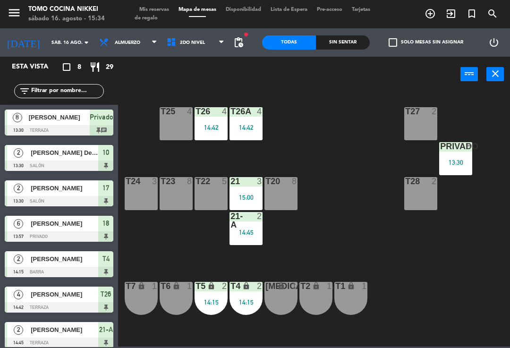
click at [449, 159] on div "13:30" at bounding box center [455, 162] width 33 height 7
click at [371, 155] on div "T27 2 T25 4 T26A 4 14:42 T26 4 14:42 Privado 8 13:30 T24 3 T23 8 T22 5 21 3 15:…" at bounding box center [316, 219] width 386 height 256
click at [353, 39] on div "Sin sentar" at bounding box center [343, 42] width 54 height 14
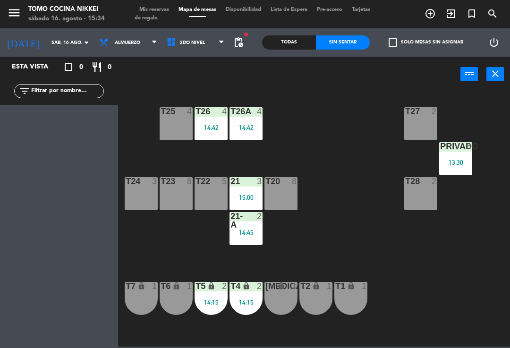
click at [158, 10] on span "Mis reservas" at bounding box center [153, 9] width 39 height 5
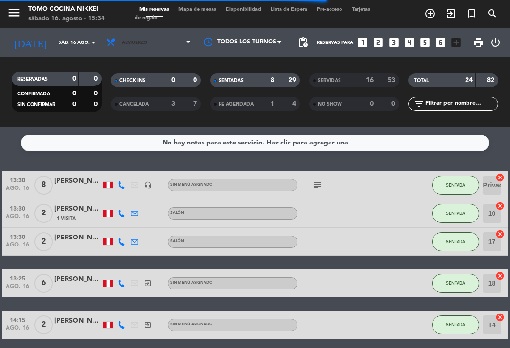
click at [124, 47] on span "Almuerzo" at bounding box center [148, 42] width 94 height 21
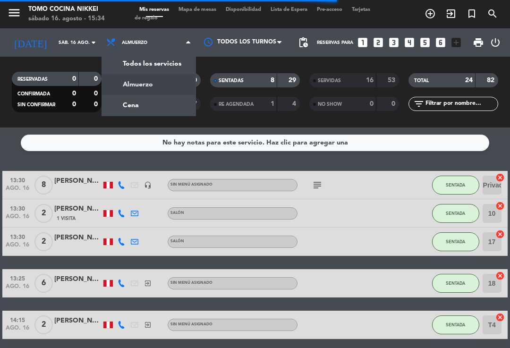
click at [124, 107] on div "menu Tomo Cocina Nikkei sábado 16. agosto - 15:34 Mis reservas Mapa de mesas Di…" at bounding box center [255, 63] width 510 height 127
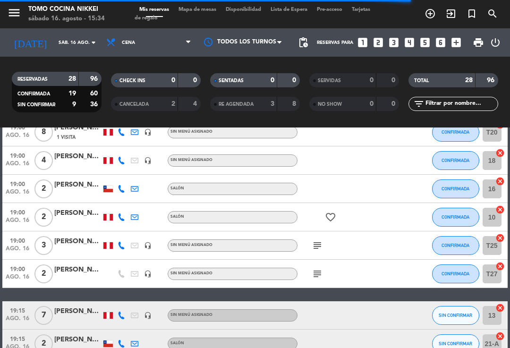
scroll to position [54, 0]
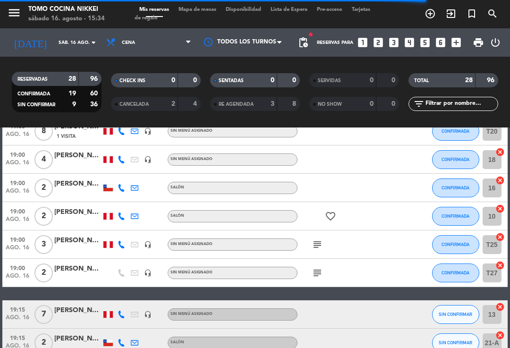
click at [138, 190] on icon at bounding box center [135, 188] width 8 height 8
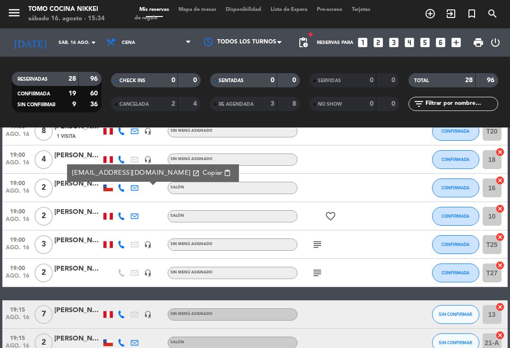
click at [128, 213] on div at bounding box center [134, 216] width 13 height 28
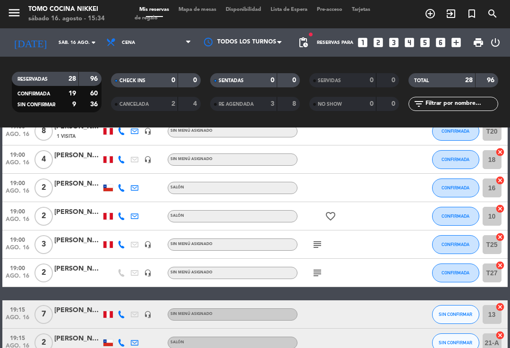
click at [138, 212] on div at bounding box center [134, 216] width 13 height 28
click at [149, 213] on div at bounding box center [147, 216] width 13 height 28
click at [142, 215] on div at bounding box center [147, 216] width 13 height 28
click at [131, 219] on icon at bounding box center [135, 216] width 8 height 8
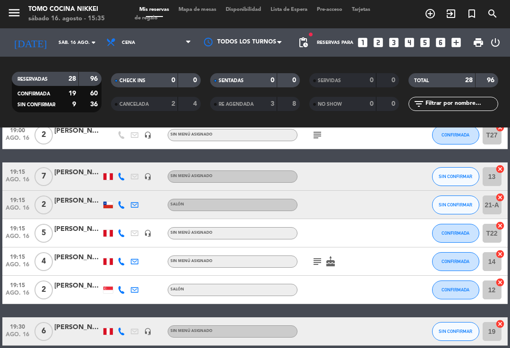
scroll to position [191, 0]
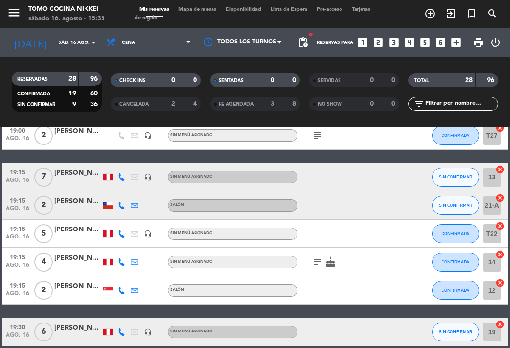
click at [124, 178] on icon at bounding box center [121, 177] width 8 height 8
click at [142, 203] on div at bounding box center [147, 205] width 13 height 28
click at [136, 204] on icon at bounding box center [135, 205] width 8 height 8
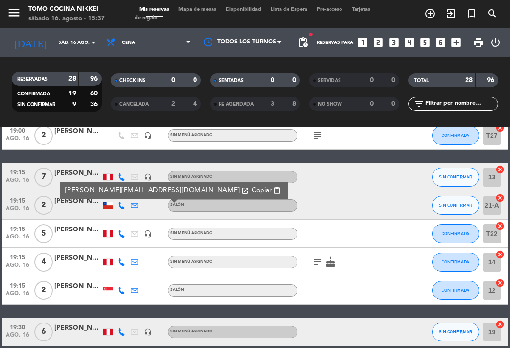
click at [311, 263] on icon "subject" at bounding box center [316, 261] width 11 height 11
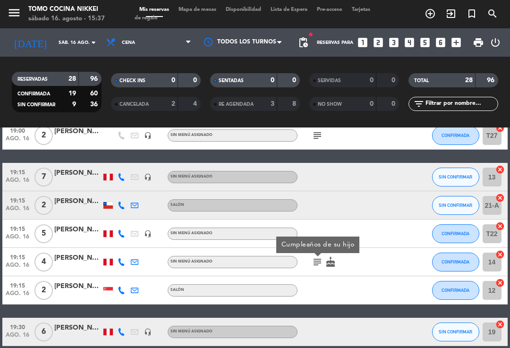
click at [335, 262] on icon "cake" at bounding box center [330, 261] width 11 height 11
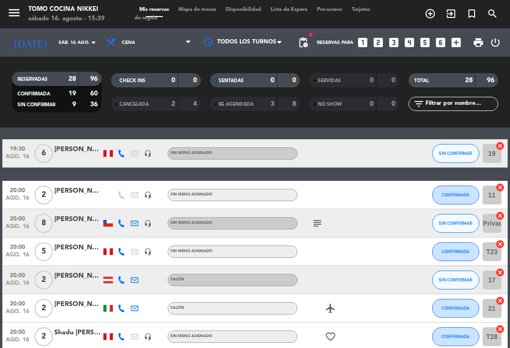
scroll to position [369, 0]
click at [133, 220] on icon at bounding box center [135, 223] width 8 height 8
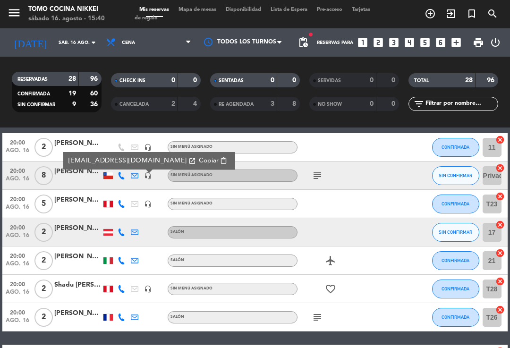
scroll to position [416, 0]
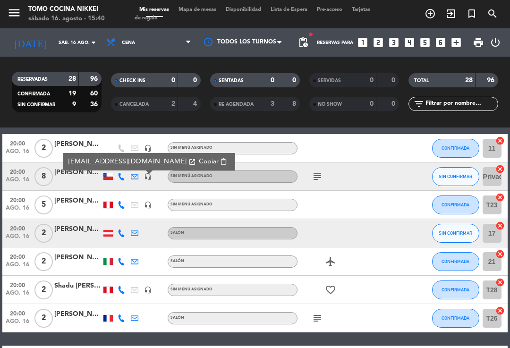
click at [137, 231] on icon at bounding box center [135, 233] width 8 height 8
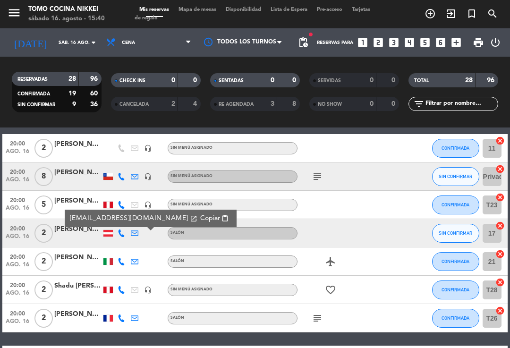
click at [135, 264] on icon at bounding box center [135, 262] width 8 height 8
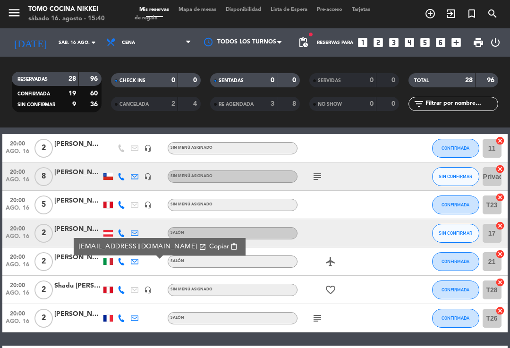
click at [138, 261] on icon at bounding box center [135, 262] width 8 height 8
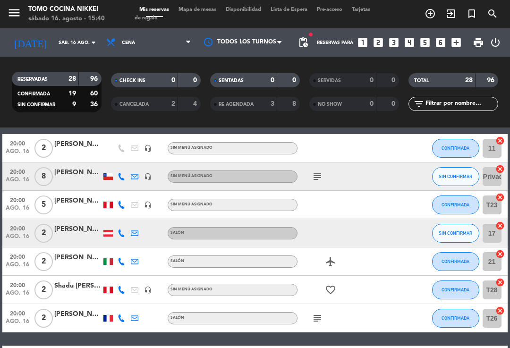
click at [132, 317] on icon at bounding box center [135, 318] width 8 height 8
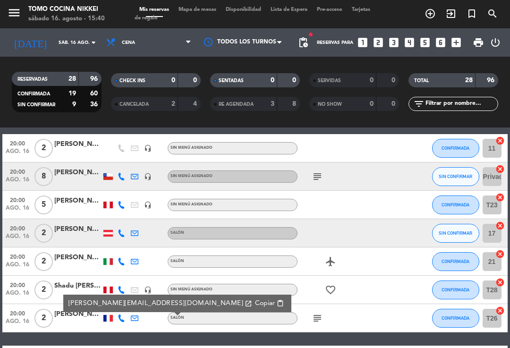
click at [137, 319] on icon at bounding box center [135, 318] width 8 height 8
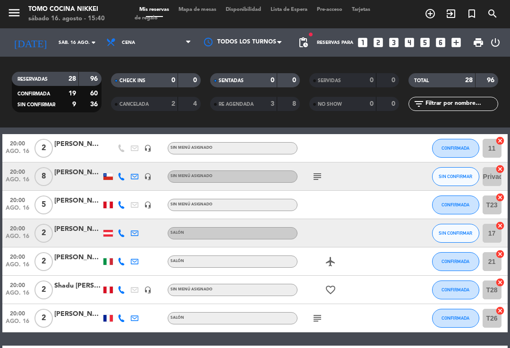
click at [137, 316] on icon at bounding box center [135, 318] width 8 height 8
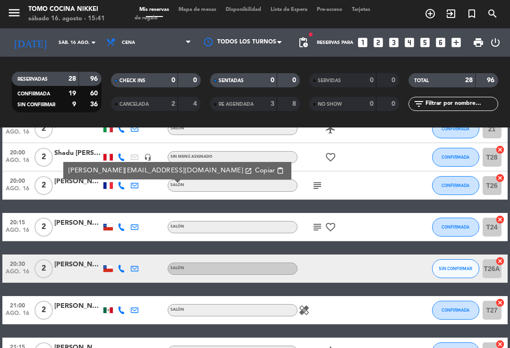
scroll to position [557, 0]
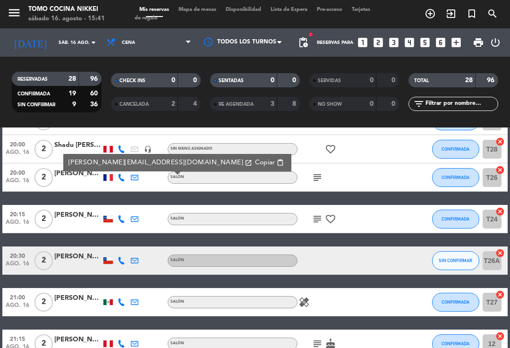
click at [137, 219] on icon at bounding box center [135, 219] width 8 height 8
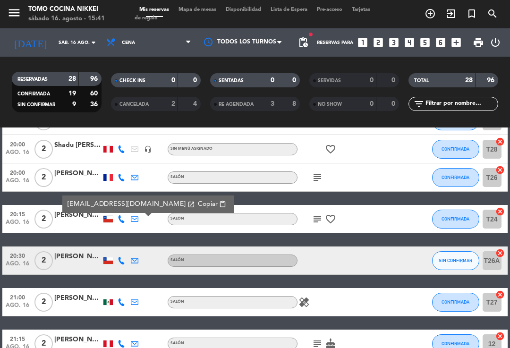
click at [135, 262] on icon at bounding box center [135, 261] width 8 height 8
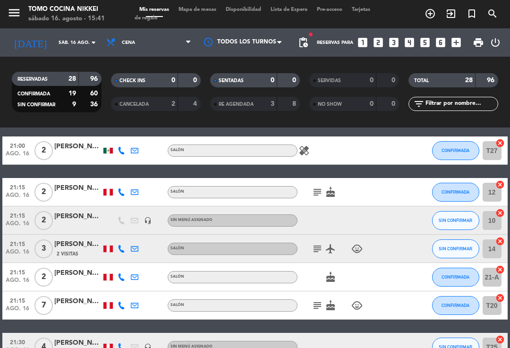
scroll to position [709, 0]
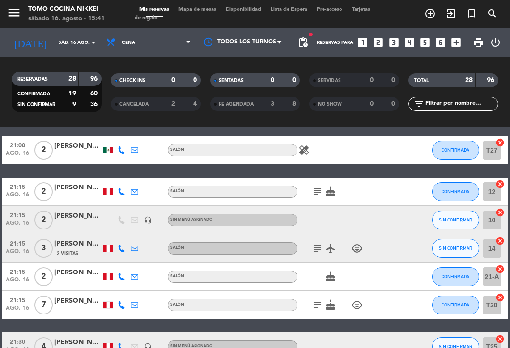
click at [136, 192] on icon at bounding box center [135, 192] width 8 height 8
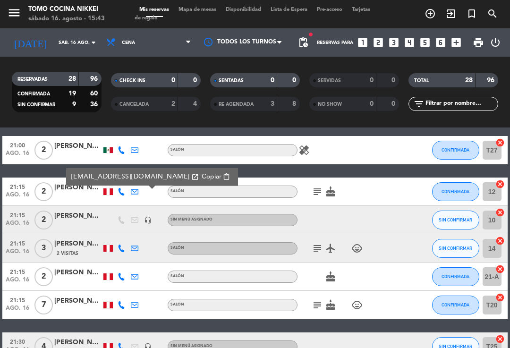
click at [131, 256] on div at bounding box center [134, 248] width 13 height 28
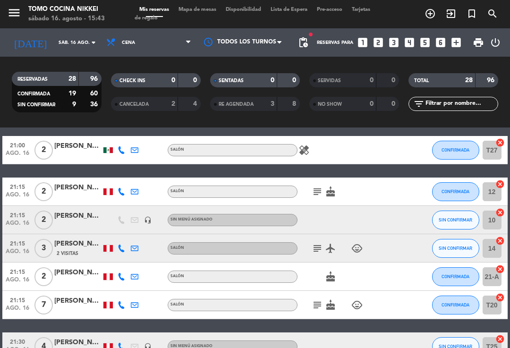
click at [131, 248] on icon at bounding box center [135, 248] width 8 height 8
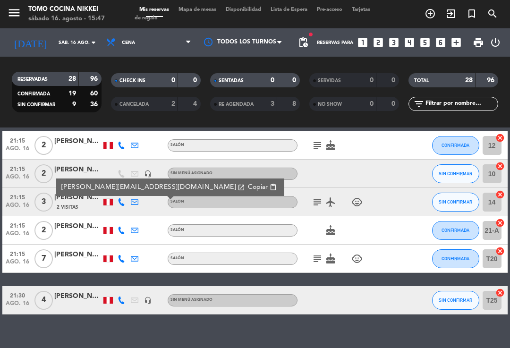
scroll to position [753, 0]
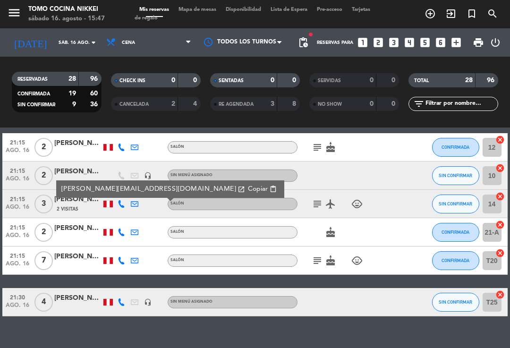
click at [135, 235] on icon at bounding box center [135, 232] width 8 height 8
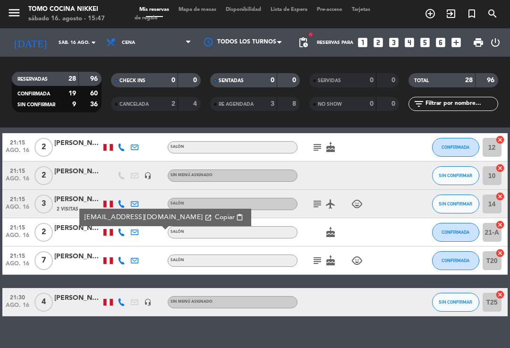
click at [138, 259] on icon at bounding box center [135, 261] width 8 height 8
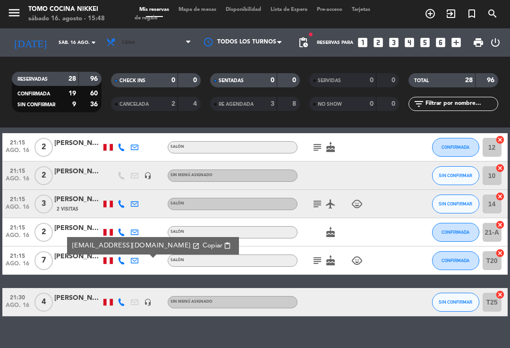
click at [180, 47] on span "Cena" at bounding box center [148, 42] width 94 height 21
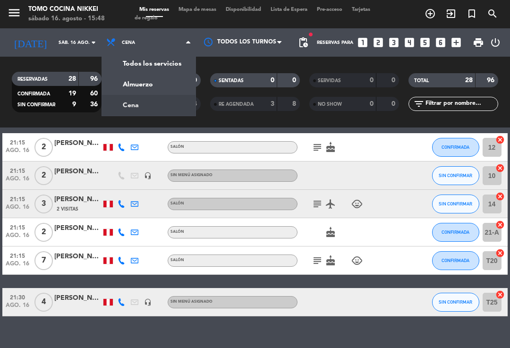
click at [184, 43] on span "Cena" at bounding box center [148, 42] width 94 height 21
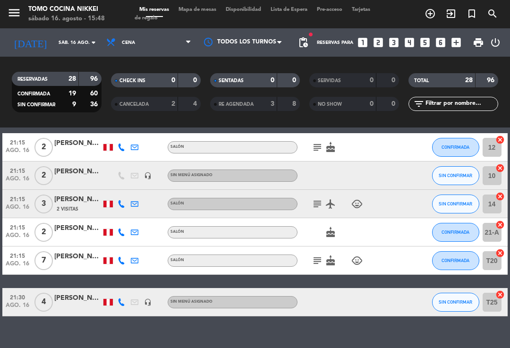
click at [176, 44] on span "Cena" at bounding box center [148, 42] width 94 height 21
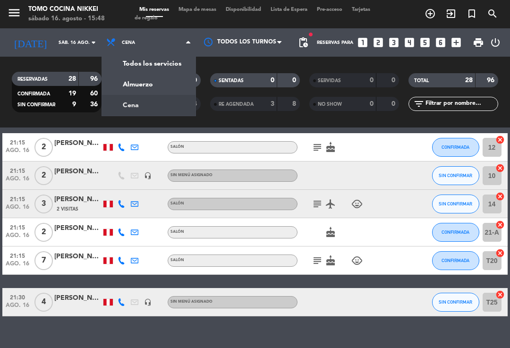
click at [167, 87] on div "menu Tomo Cocina Nikkei sábado 16. agosto - 15:48 Mis reservas Mapa de mesas Di…" at bounding box center [255, 63] width 510 height 127
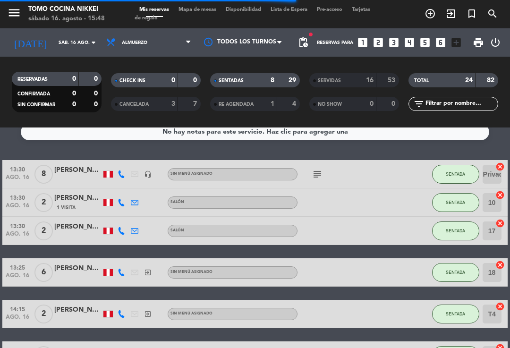
scroll to position [12, 0]
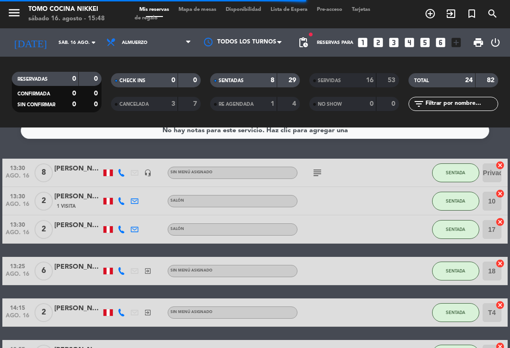
click at [448, 278] on button "SENTADA" at bounding box center [455, 270] width 47 height 19
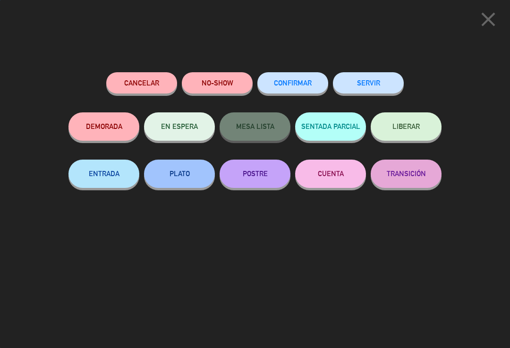
click at [378, 81] on button "SERVIR" at bounding box center [368, 82] width 71 height 21
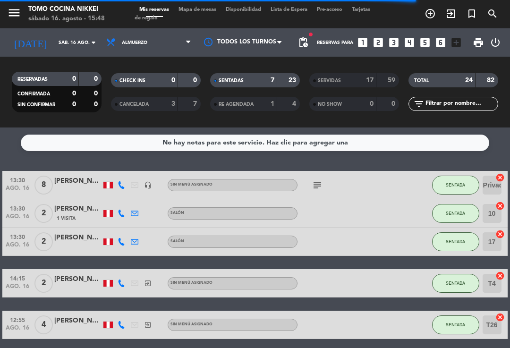
scroll to position [0, 0]
click at [466, 213] on button "SENTADA" at bounding box center [455, 213] width 47 height 19
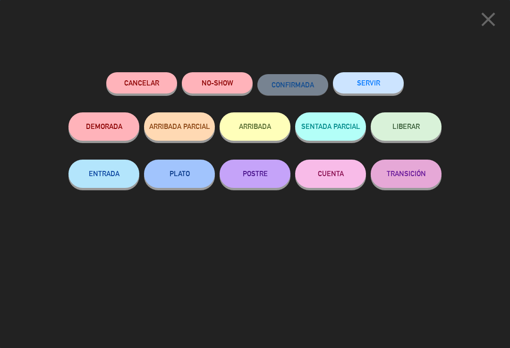
click at [365, 81] on button "SERVIR" at bounding box center [368, 82] width 71 height 21
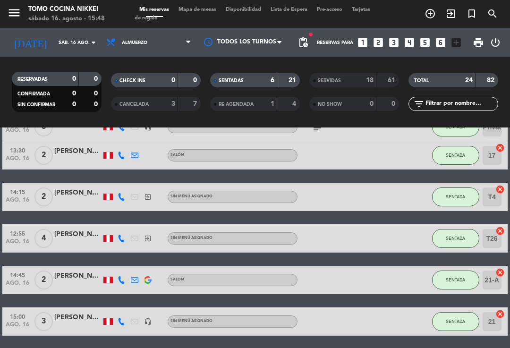
scroll to position [76, 0]
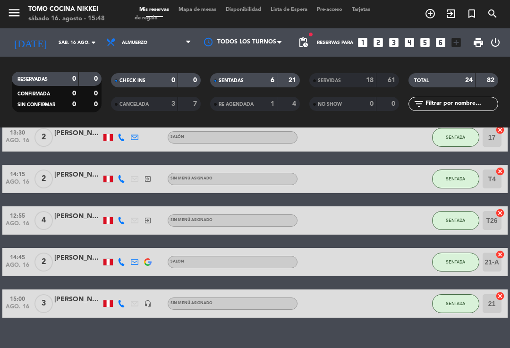
click at [455, 218] on span "SENTADA" at bounding box center [454, 220] width 19 height 5
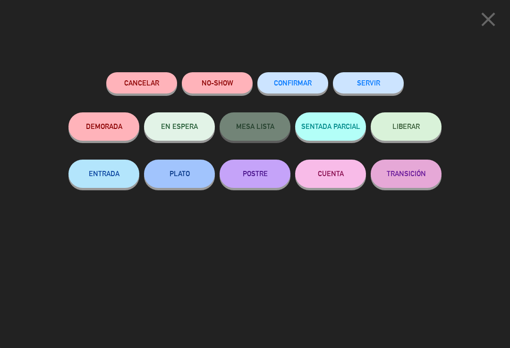
click at [394, 79] on button "SERVIR" at bounding box center [368, 82] width 71 height 21
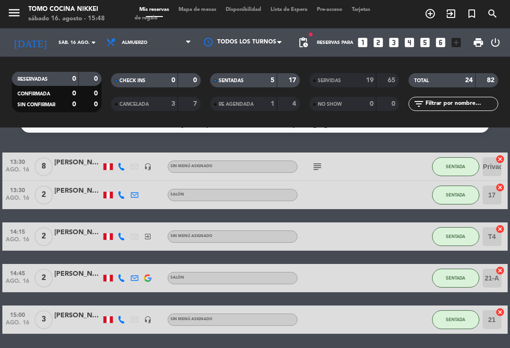
scroll to position [18, 0]
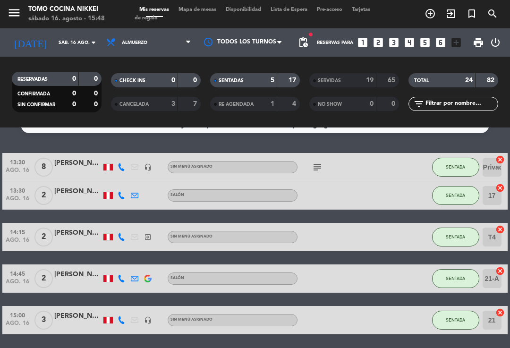
click at [458, 228] on button "SENTADA" at bounding box center [455, 236] width 47 height 19
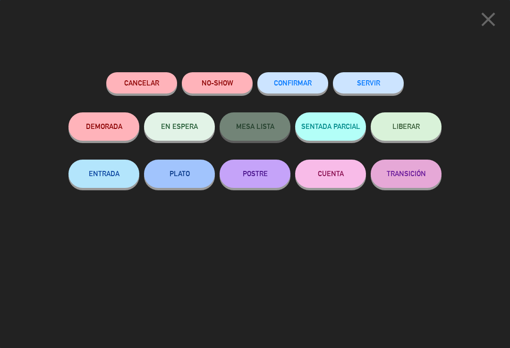
click at [375, 87] on button "SERVIR" at bounding box center [368, 82] width 71 height 21
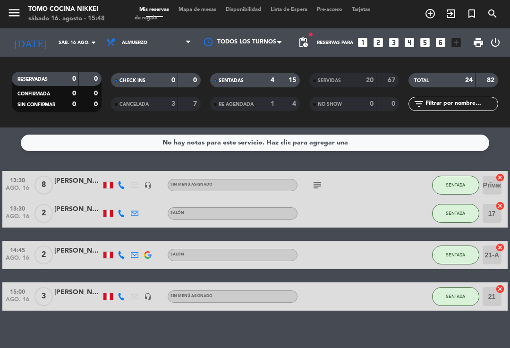
scroll to position [0, 0]
click at [470, 255] on button "SENTADA" at bounding box center [455, 254] width 47 height 19
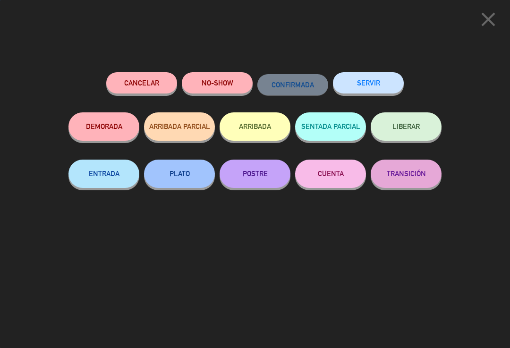
click at [359, 75] on button "SERVIR" at bounding box center [368, 82] width 71 height 21
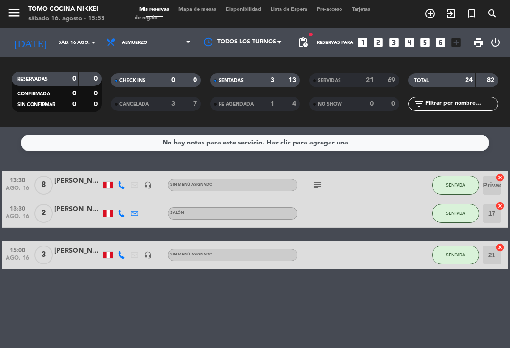
click at [452, 187] on span "SENTADA" at bounding box center [454, 184] width 19 height 5
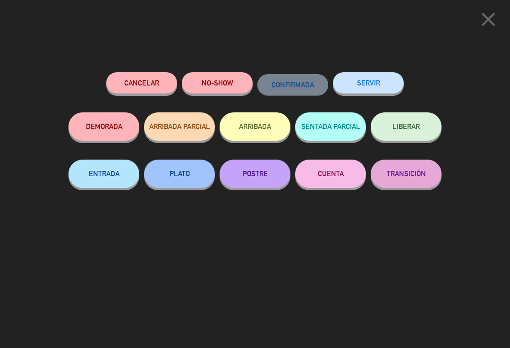
click at [385, 81] on button "SERVIR" at bounding box center [368, 82] width 71 height 21
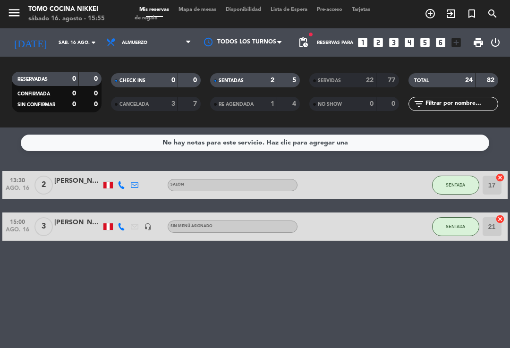
click at [456, 226] on span "SENTADA" at bounding box center [454, 226] width 19 height 5
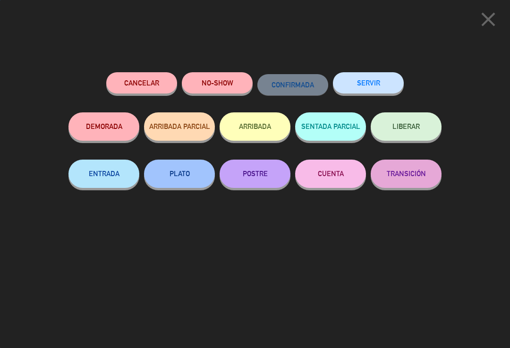
click at [382, 84] on button "SERVIR" at bounding box center [368, 82] width 71 height 21
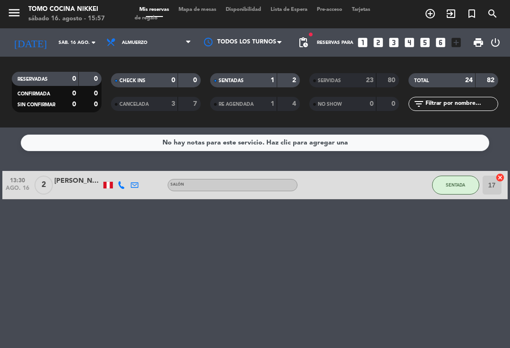
click at [464, 201] on div "No hay notas para este servicio. Haz clic para agregar una 13:30 ago. 16 2 [PER…" at bounding box center [255, 237] width 510 height 220
click at [453, 186] on span "SENTADA" at bounding box center [454, 184] width 19 height 5
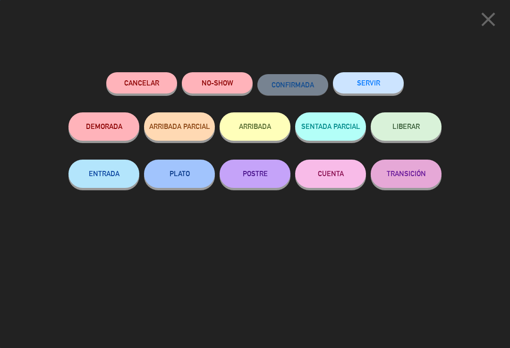
click at [379, 79] on button "SERVIR" at bounding box center [368, 82] width 71 height 21
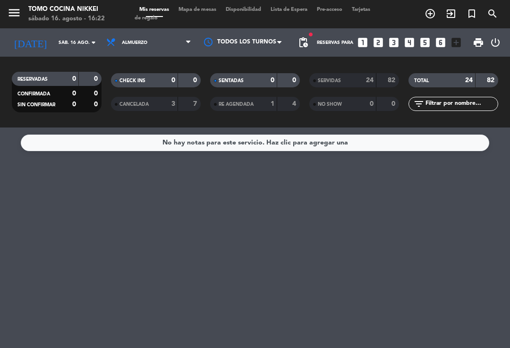
click at [87, 42] on input "sáb. 16 ago." at bounding box center [86, 42] width 65 height 15
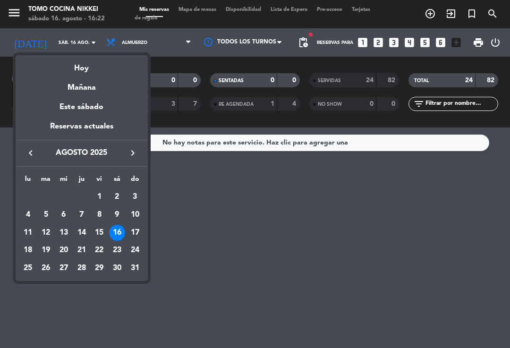
click at [46, 247] on div "19" at bounding box center [46, 250] width 16 height 16
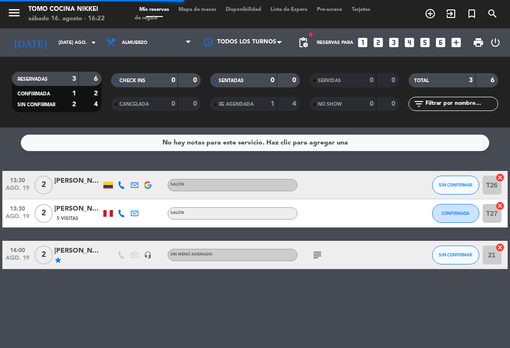
click at [88, 35] on input "[DATE] ago." at bounding box center [86, 42] width 65 height 15
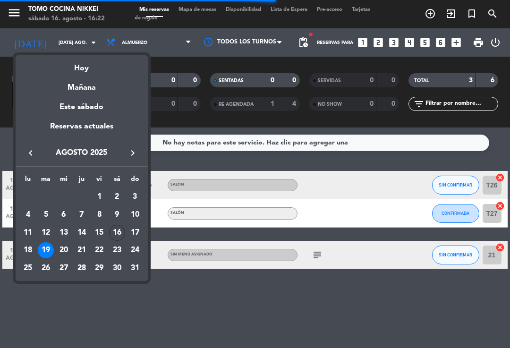
click at [27, 248] on div "18" at bounding box center [28, 250] width 16 height 16
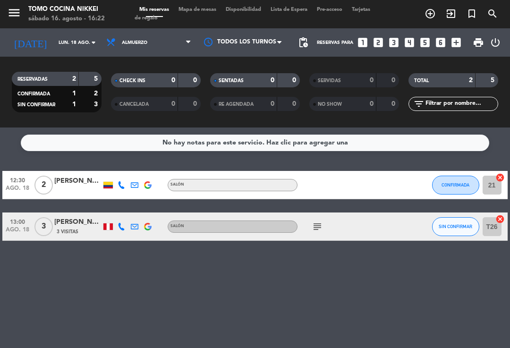
click at [74, 45] on input "lun. 18 ago." at bounding box center [86, 42] width 65 height 15
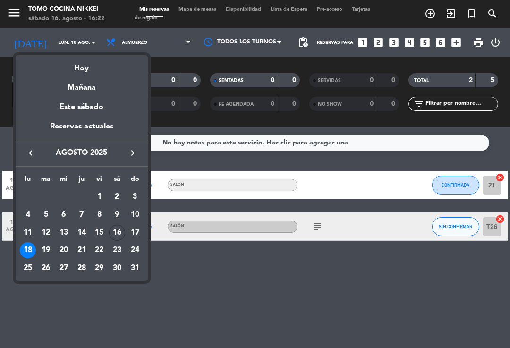
click at [42, 243] on div "19" at bounding box center [46, 250] width 16 height 16
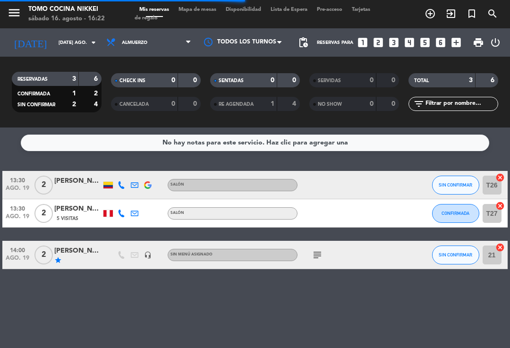
click at [61, 41] on input "[DATE] ago." at bounding box center [86, 42] width 65 height 15
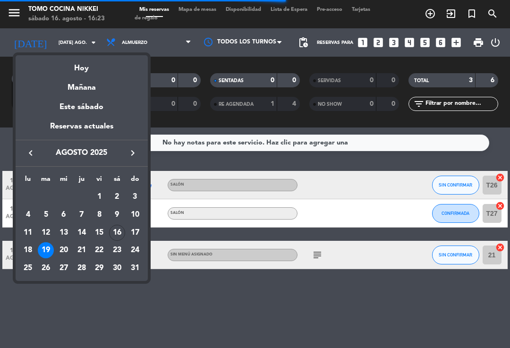
click at [29, 248] on div "18" at bounding box center [28, 250] width 16 height 16
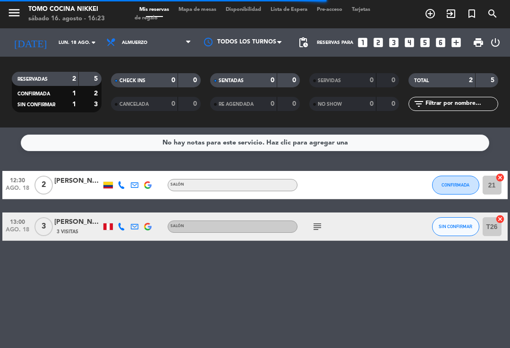
click at [61, 49] on input "lun. 18 ago." at bounding box center [86, 42] width 65 height 15
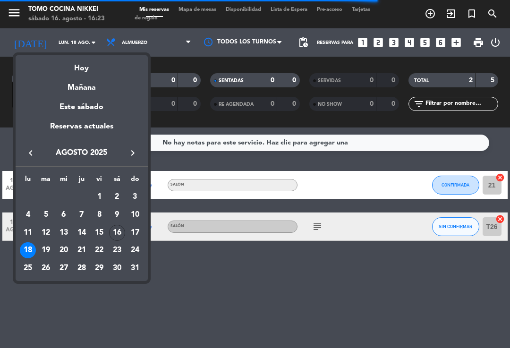
click at [134, 226] on div "17" at bounding box center [135, 233] width 16 height 16
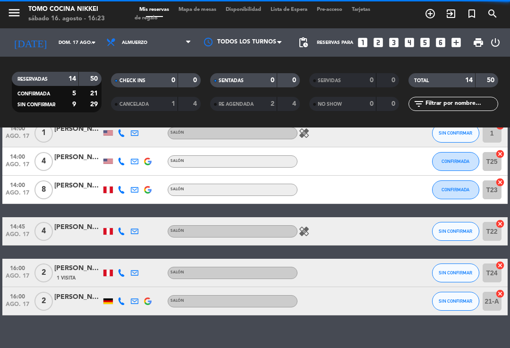
scroll to position [317, 0]
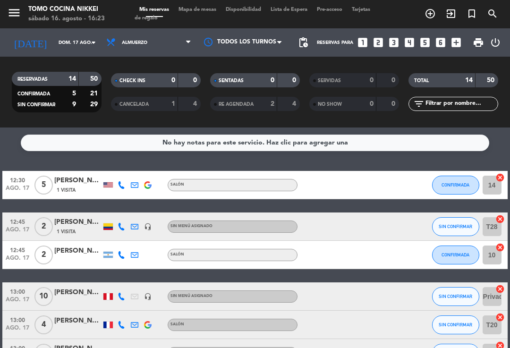
click at [100, 46] on input "dom. 17 ago." at bounding box center [86, 42] width 65 height 15
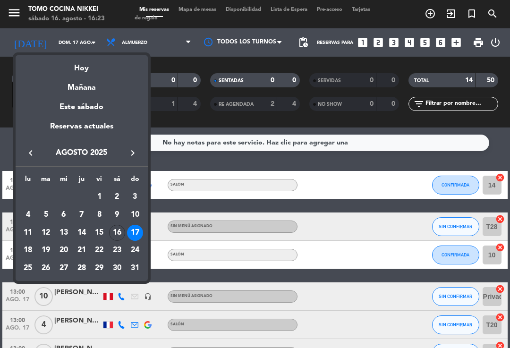
scroll to position [0, 0]
click at [23, 251] on div "18" at bounding box center [28, 250] width 16 height 16
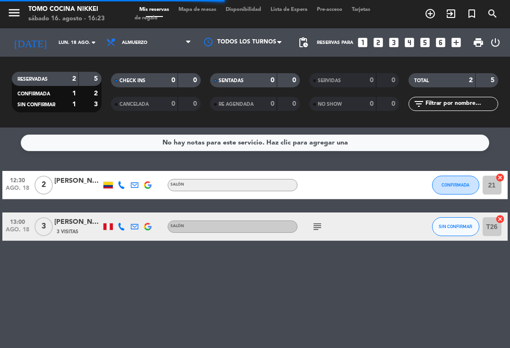
click at [55, 42] on input "lun. 18 ago." at bounding box center [86, 42] width 65 height 15
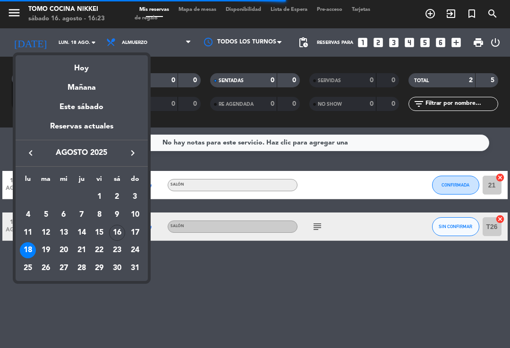
click at [47, 248] on div "19" at bounding box center [46, 250] width 16 height 16
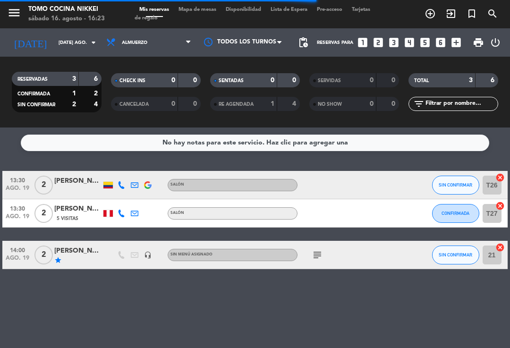
click at [58, 39] on input "[DATE] ago." at bounding box center [86, 42] width 65 height 15
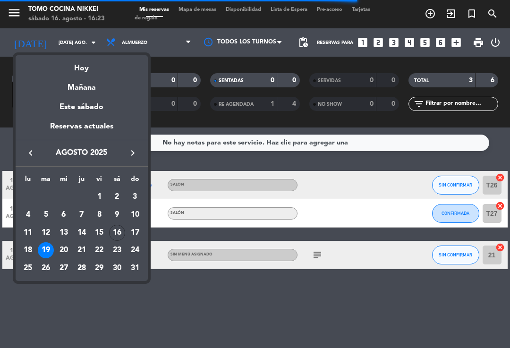
click at [79, 324] on div at bounding box center [255, 174] width 510 height 348
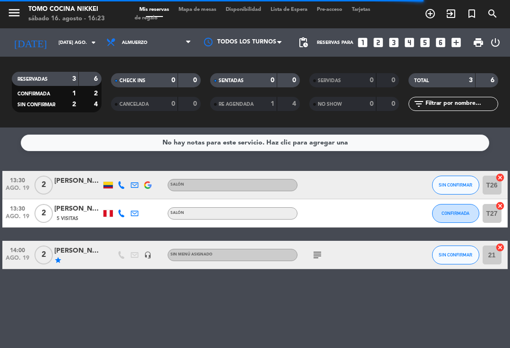
click at [54, 38] on input "[DATE] ago." at bounding box center [86, 42] width 65 height 15
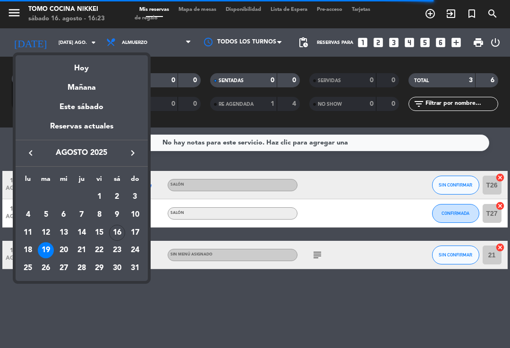
click at [65, 240] on td "13" at bounding box center [64, 233] width 18 height 18
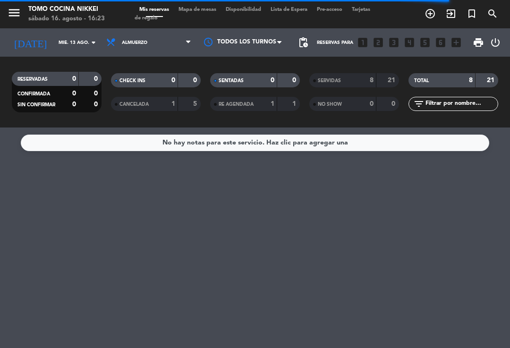
click at [62, 40] on input "mié. 13 ago." at bounding box center [86, 42] width 65 height 15
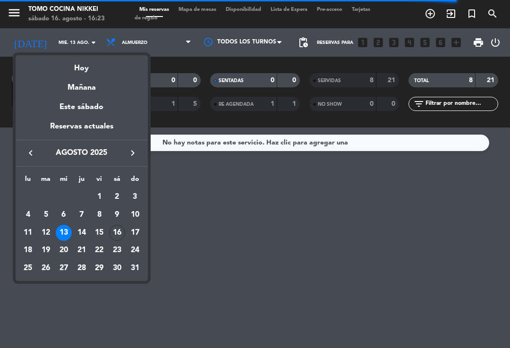
click at [63, 245] on div "20" at bounding box center [64, 250] width 16 height 16
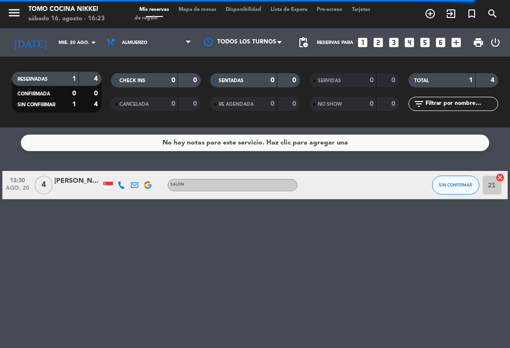
click at [55, 44] on input "mié. 20 ago." at bounding box center [86, 42] width 65 height 15
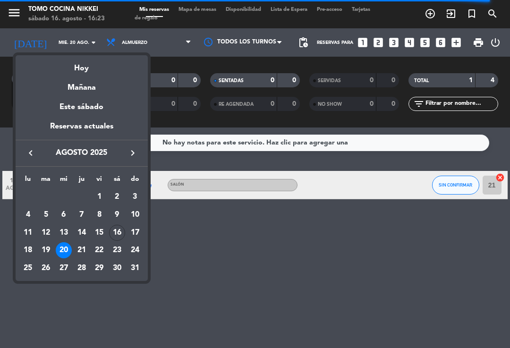
click at [25, 246] on div "18" at bounding box center [28, 250] width 16 height 16
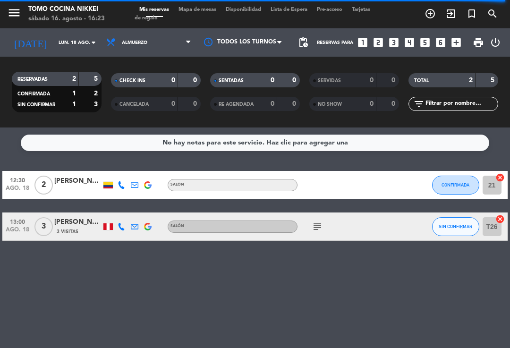
click at [73, 178] on div "[PERSON_NAME] [PERSON_NAME]" at bounding box center [77, 181] width 47 height 11
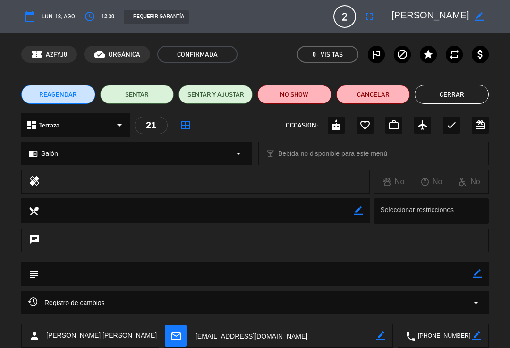
click at [444, 92] on button "Cerrar" at bounding box center [451, 94] width 74 height 19
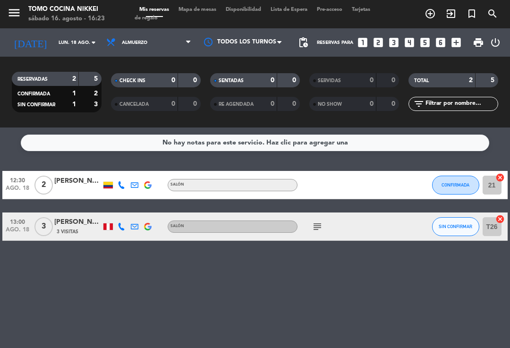
click at [57, 41] on input "lun. 18 ago." at bounding box center [86, 42] width 65 height 15
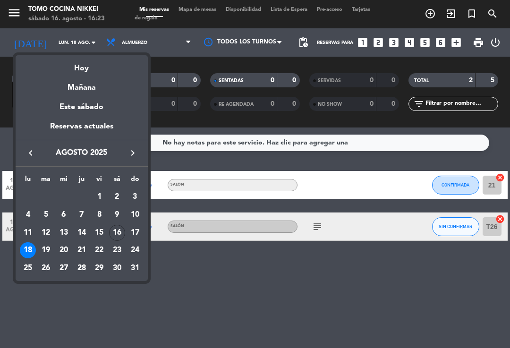
click at [118, 228] on div "16" at bounding box center [117, 233] width 16 height 16
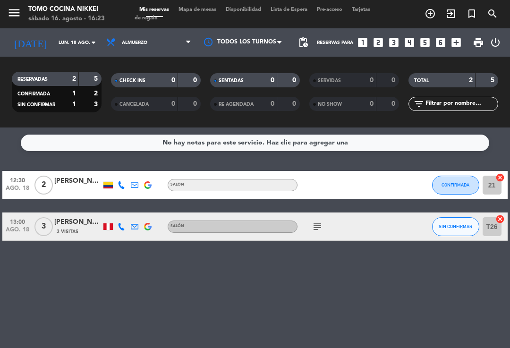
type input "sáb. 16 ago."
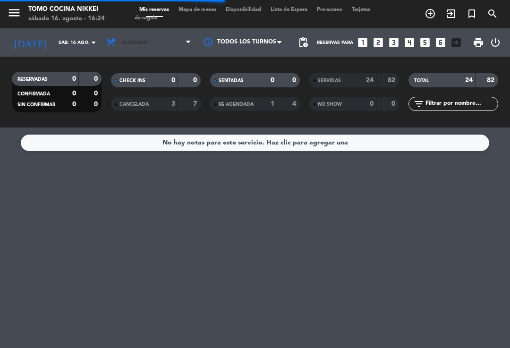
click at [135, 49] on span "Almuerzo" at bounding box center [148, 42] width 94 height 21
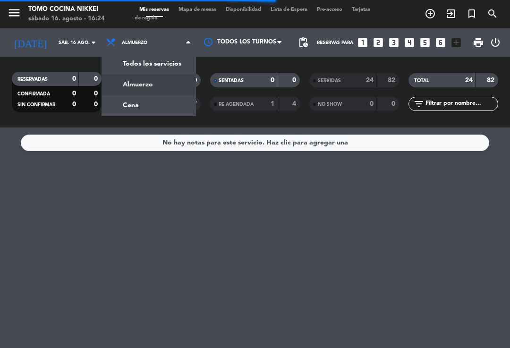
click at [130, 113] on div "menu Tomo Cocina Nikkei sábado 16. agosto - 16:24 Mis reservas Mapa de mesas Di…" at bounding box center [255, 63] width 510 height 127
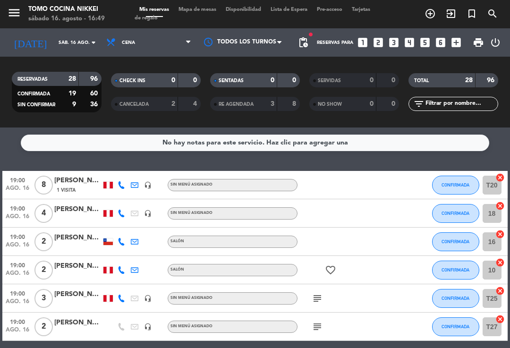
click at [71, 210] on div "[PERSON_NAME]" at bounding box center [77, 209] width 47 height 11
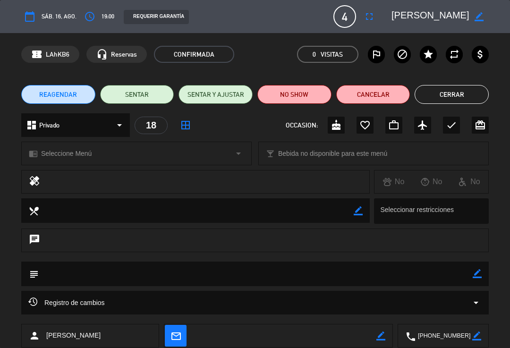
scroll to position [0, 2]
click at [454, 92] on button "Cerrar" at bounding box center [451, 94] width 74 height 19
